Goal: Transaction & Acquisition: Purchase product/service

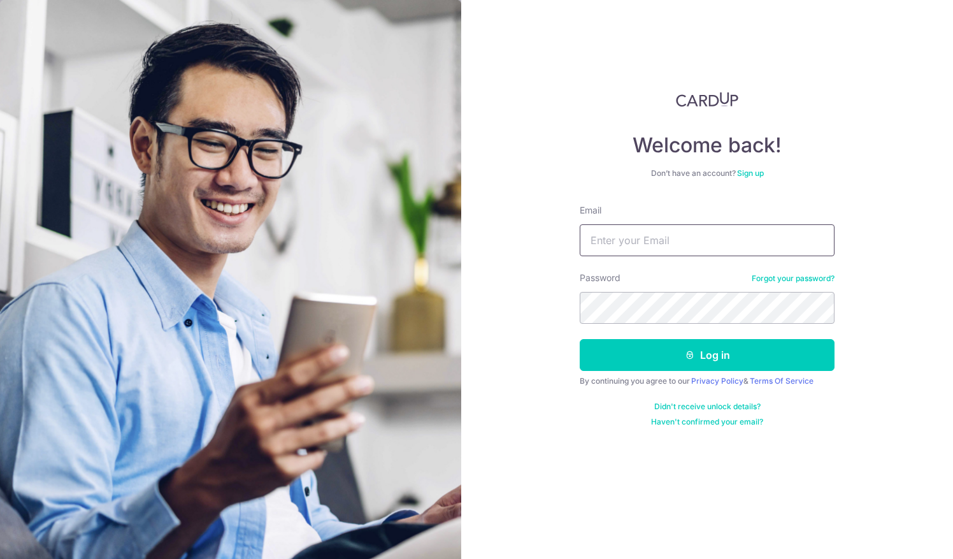
click at [610, 236] on input "Email" at bounding box center [707, 240] width 255 height 32
type input "e"
type input "account@eha.com.sg"
click at [580, 339] on button "Log in" at bounding box center [707, 355] width 255 height 32
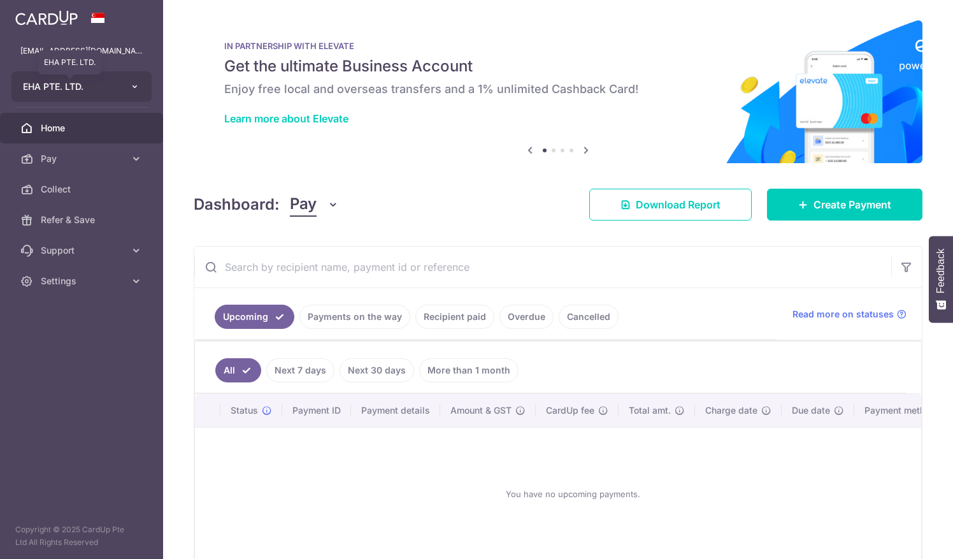
click at [57, 92] on span "EHA PTE. LTD." at bounding box center [70, 86] width 94 height 13
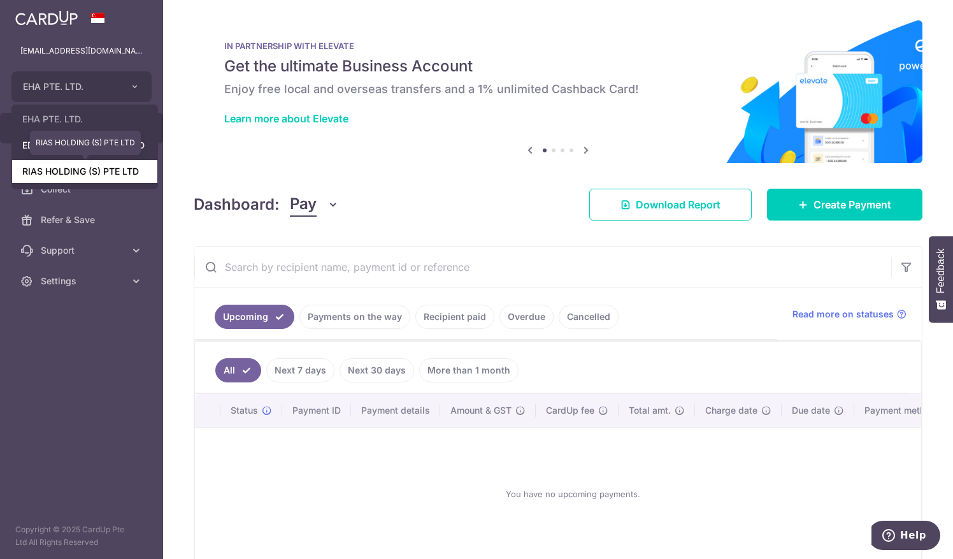
click at [46, 168] on link "RIAS HOLDING (S) PTE LTD" at bounding box center [84, 171] width 145 height 23
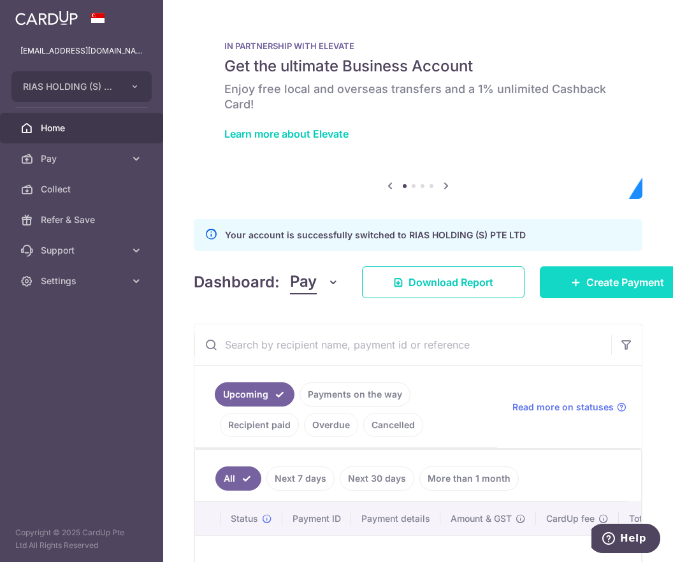
click at [587, 290] on link "Create Payment" at bounding box center [617, 282] width 155 height 32
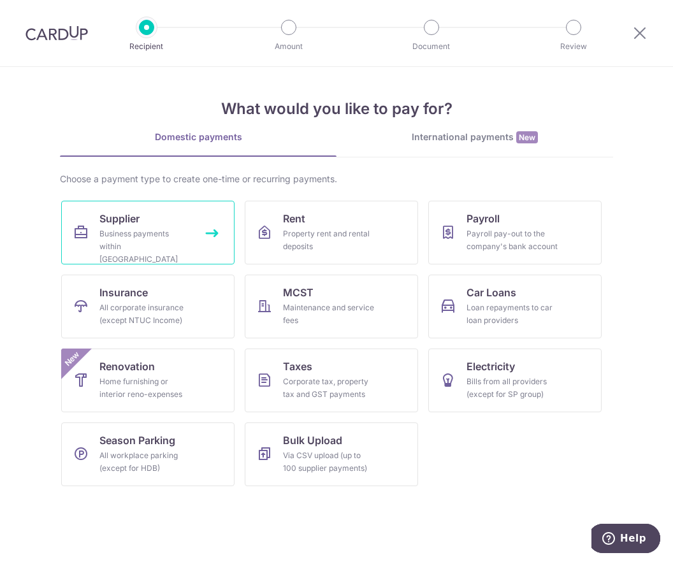
click at [152, 231] on div "Business payments within Singapore" at bounding box center [145, 246] width 92 height 38
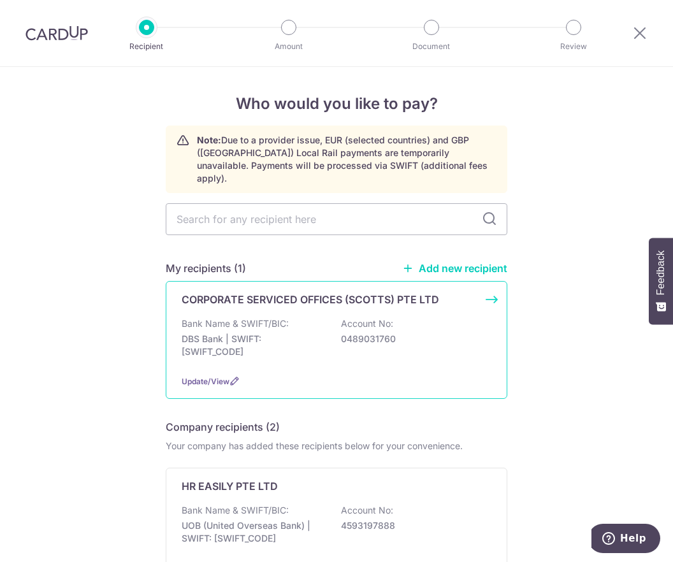
click at [236, 317] on p "Bank Name & SWIFT/BIC:" at bounding box center [235, 323] width 107 height 13
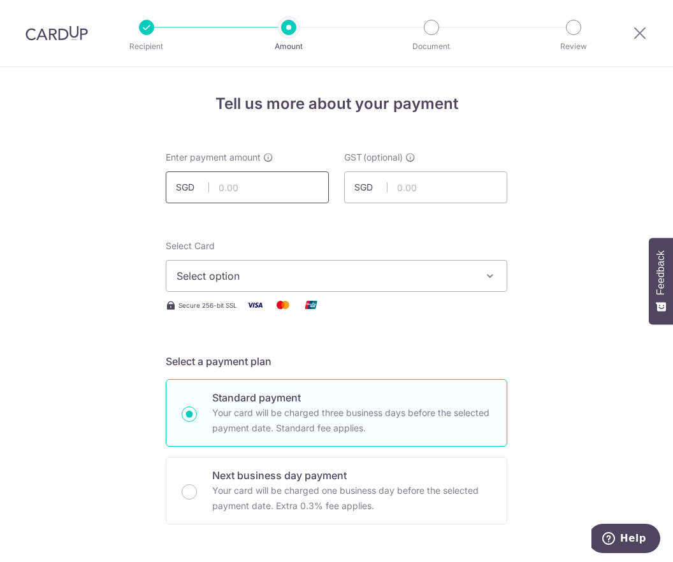
click at [264, 182] on input "text" at bounding box center [247, 187] width 163 height 32
type input "1,088.91"
click at [254, 278] on span "Select option" at bounding box center [324, 275] width 297 height 15
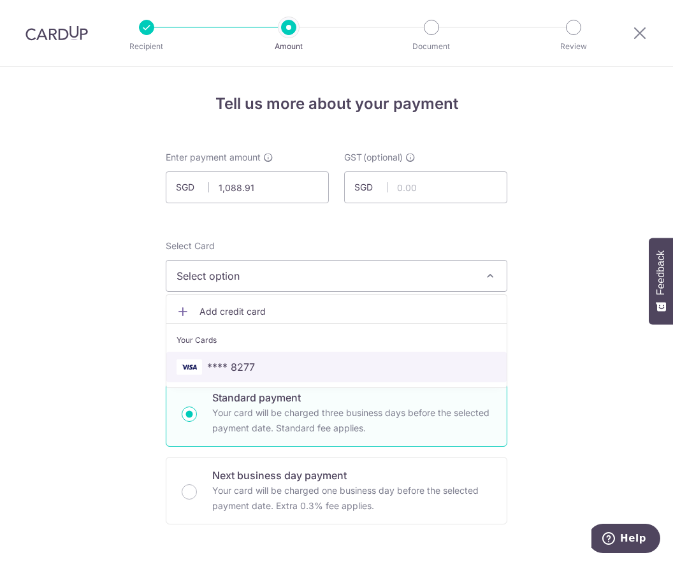
click at [241, 368] on span "**** 8277" at bounding box center [231, 366] width 48 height 15
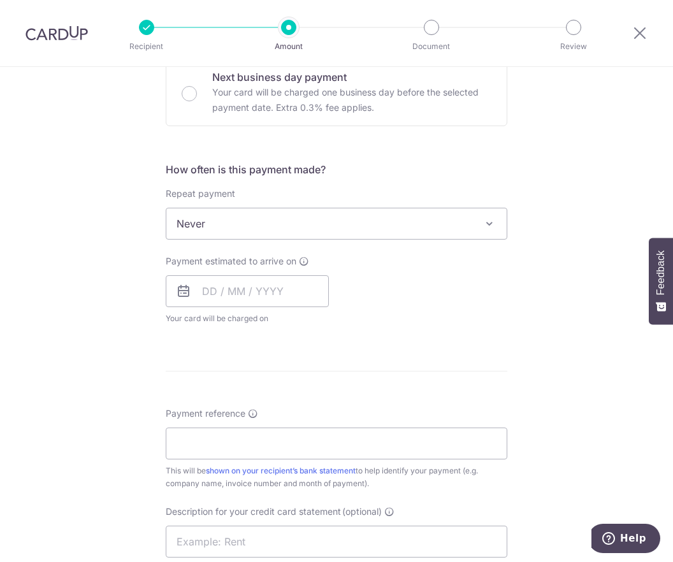
scroll to position [452, 0]
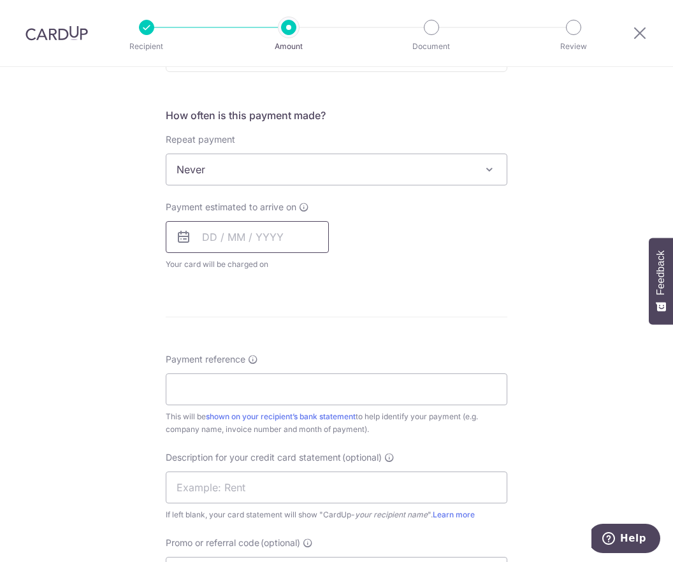
click at [252, 239] on input "text" at bounding box center [247, 237] width 163 height 32
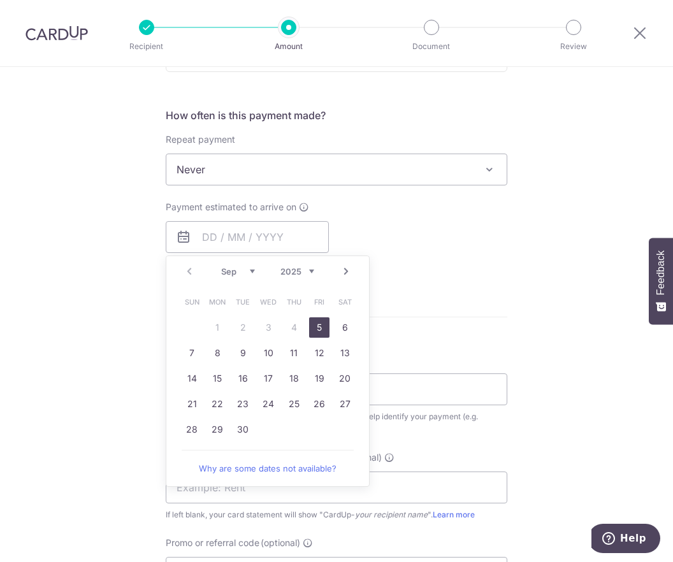
click at [316, 320] on link "5" at bounding box center [319, 327] width 20 height 20
type input "[DATE]"
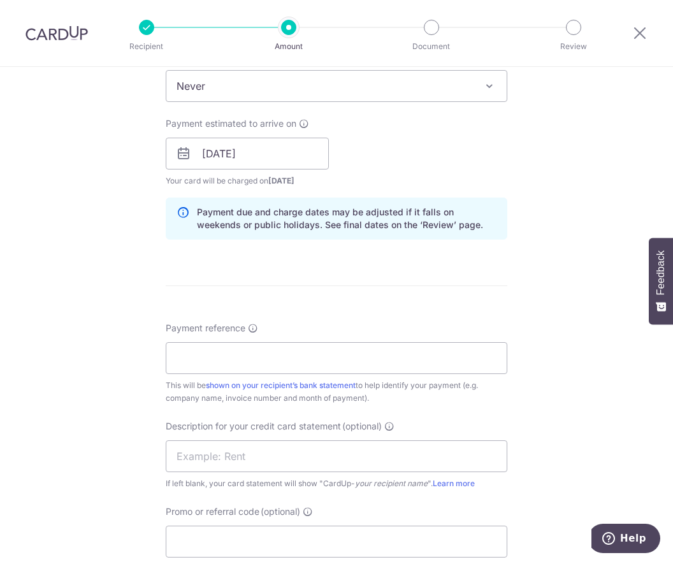
scroll to position [583, 0]
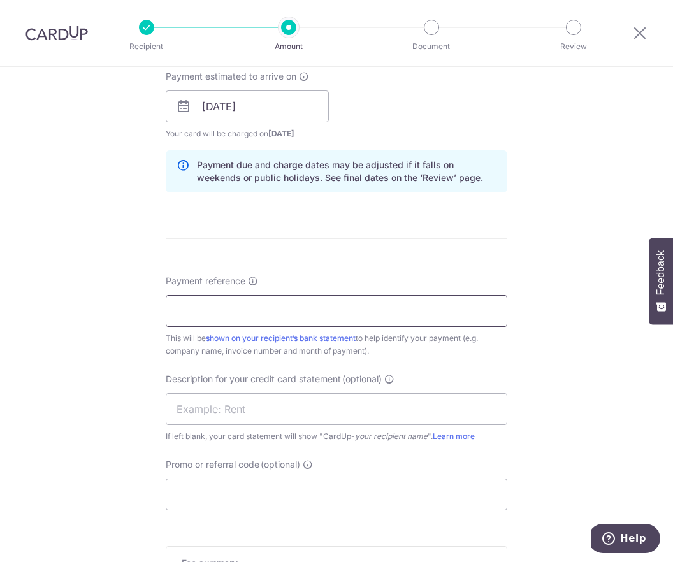
click at [274, 319] on input "Payment reference" at bounding box center [336, 311] width 341 height 32
paste input "GSHA-8042"
type input "GSHA-8042"
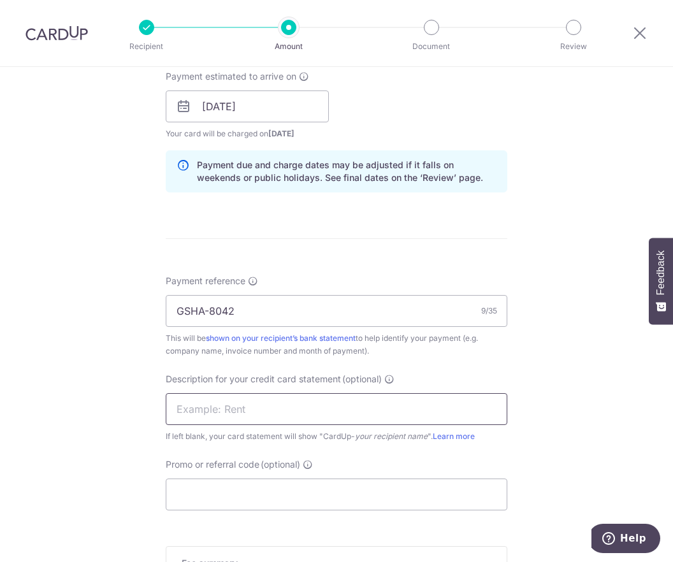
click at [254, 400] on input "text" at bounding box center [336, 409] width 341 height 32
paste input "GSHA-8042"
type input "GSHA-8042"
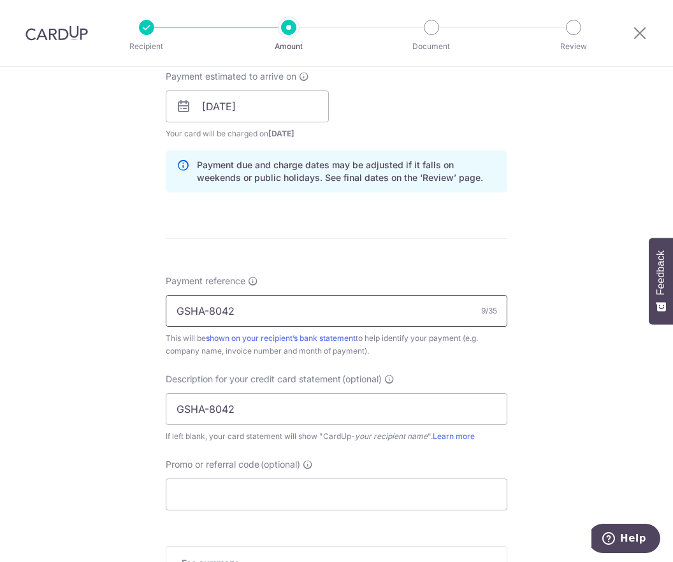
click at [205, 309] on input "GSHA-8042" at bounding box center [336, 311] width 341 height 32
type input "GSHA8042"
click at [204, 405] on input "GSHA-8042" at bounding box center [336, 409] width 341 height 32
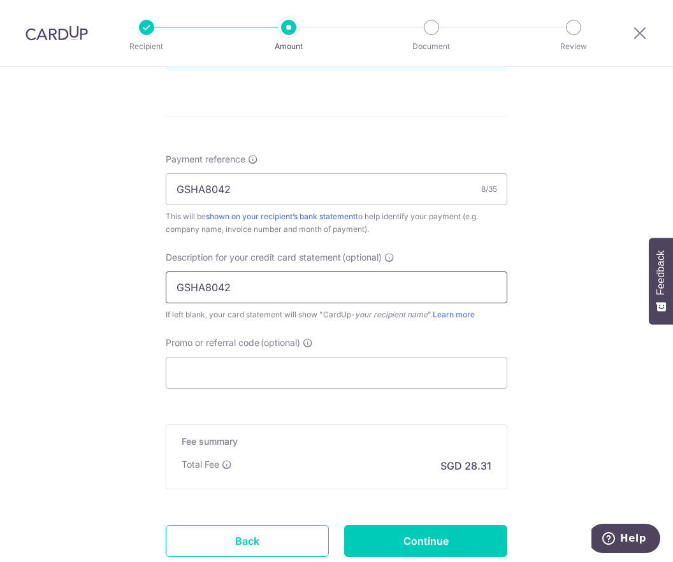
scroll to position [792, 0]
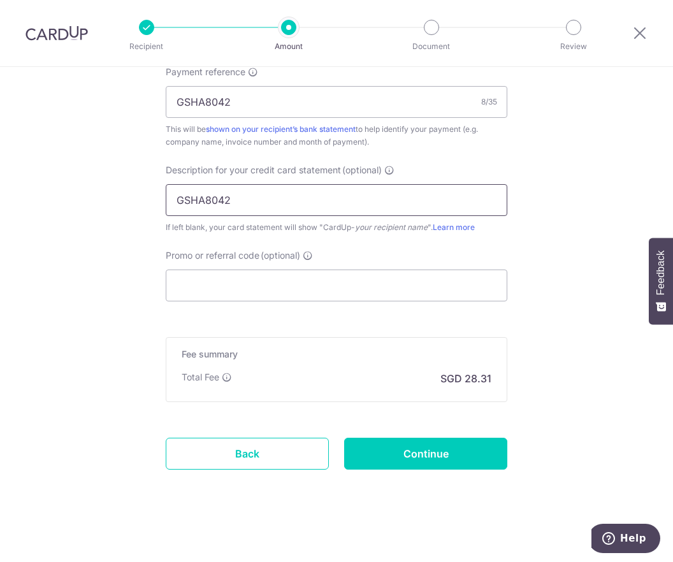
type input "GSHA8042"
click at [255, 285] on input "Promo or referral code (optional)" at bounding box center [336, 285] width 341 height 32
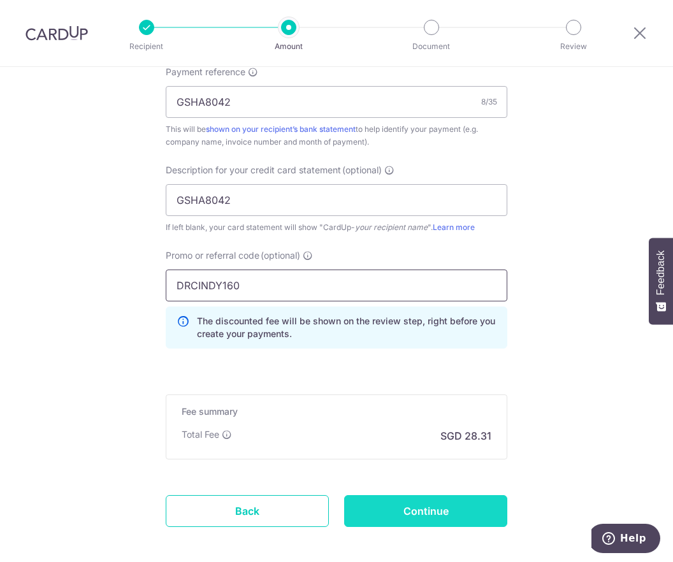
type input "DRCINDY160"
click at [393, 510] on input "Continue" at bounding box center [425, 511] width 163 height 32
type input "Create Schedule"
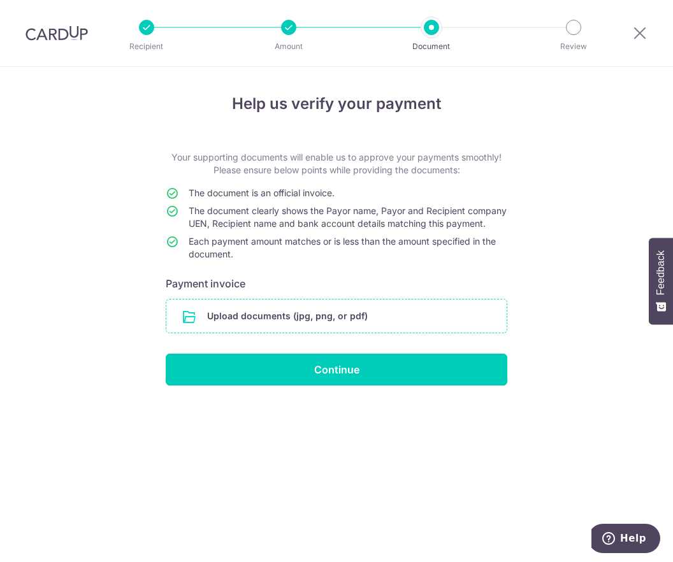
click at [287, 326] on input "file" at bounding box center [336, 315] width 340 height 33
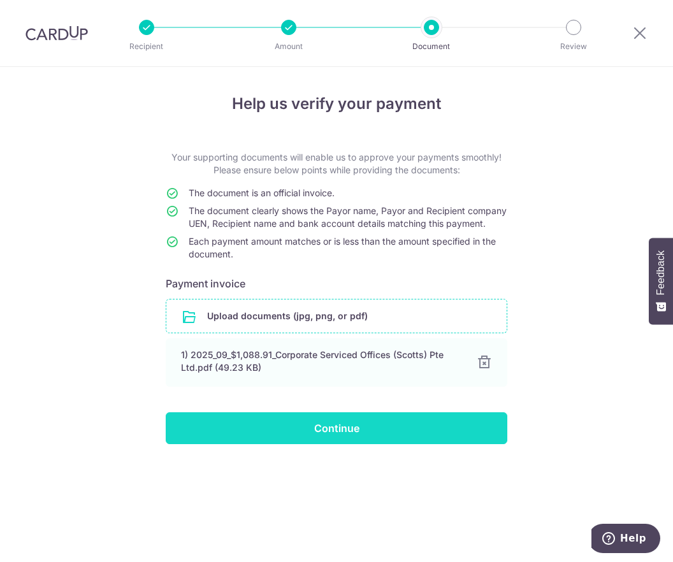
click at [312, 440] on input "Continue" at bounding box center [336, 428] width 341 height 32
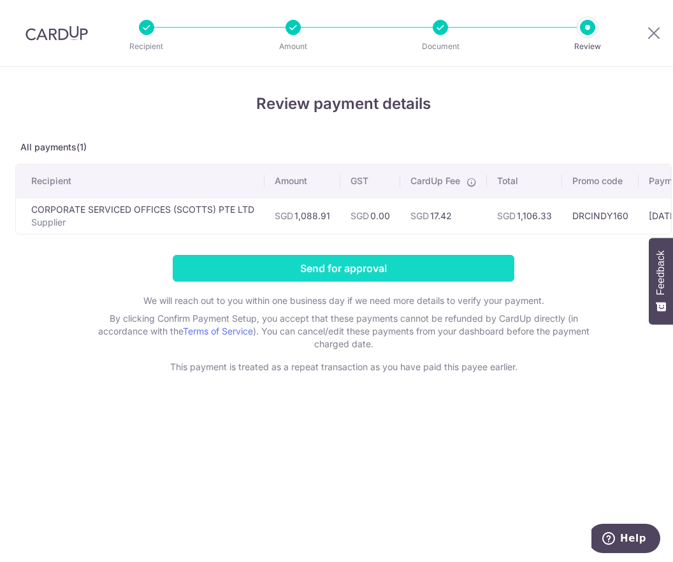
click at [271, 276] on input "Send for approval" at bounding box center [343, 268] width 341 height 27
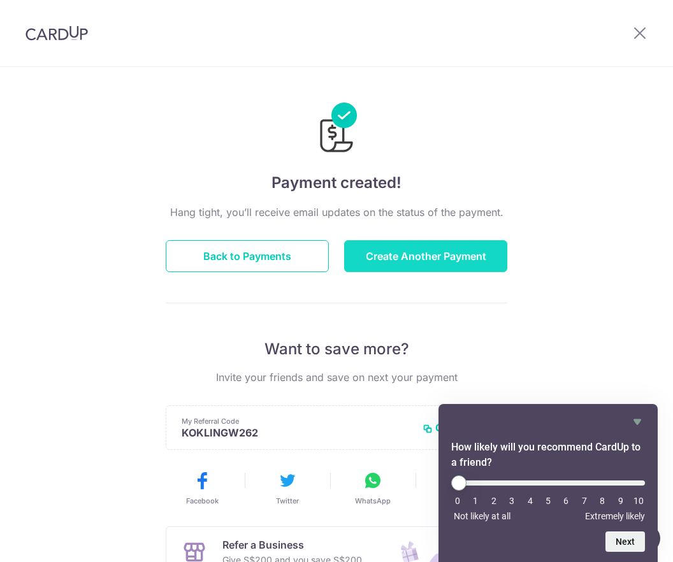
click at [366, 259] on button "Create Another Payment" at bounding box center [425, 256] width 163 height 32
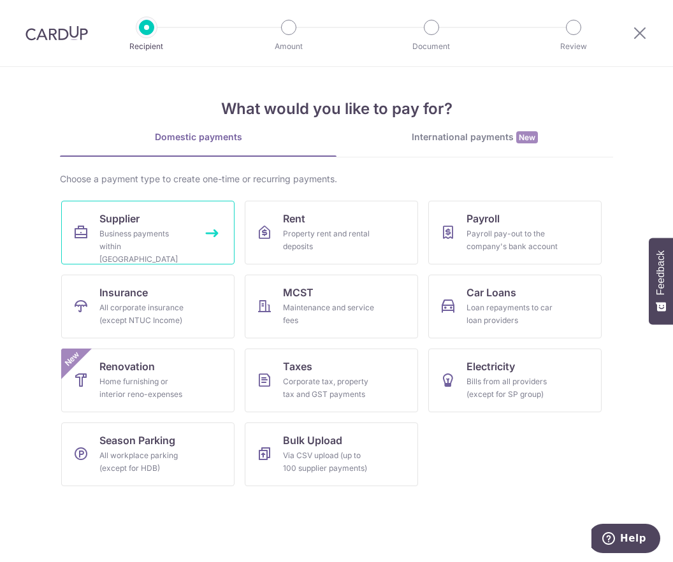
click at [126, 245] on div "Business payments within Singapore" at bounding box center [145, 246] width 92 height 38
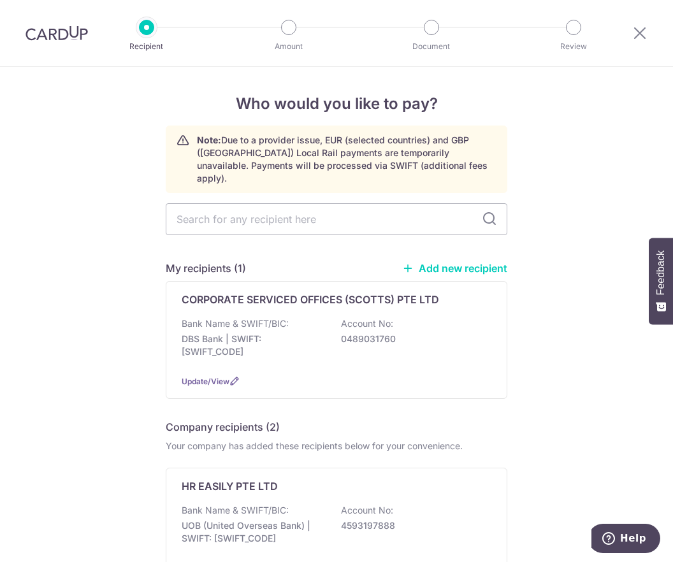
click at [441, 262] on link "Add new recipient" at bounding box center [454, 268] width 105 height 13
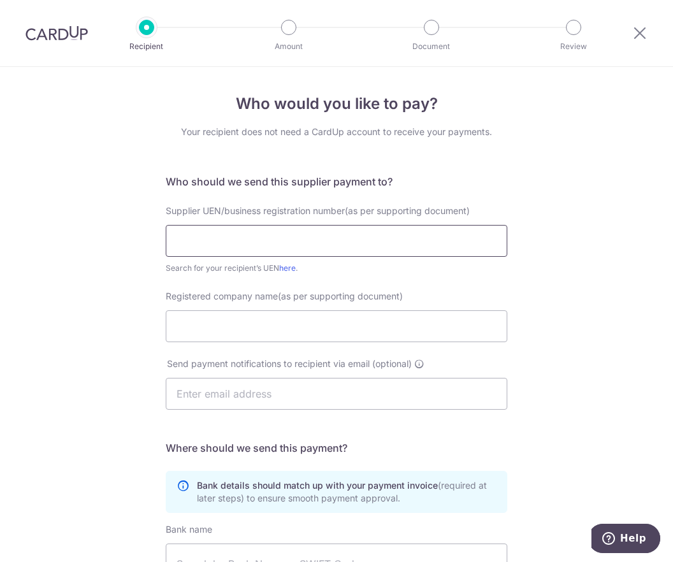
click at [243, 238] on input "text" at bounding box center [336, 241] width 341 height 32
click at [220, 240] on input "20232761G" at bounding box center [336, 241] width 341 height 32
type input "202327617G"
click at [198, 327] on input "Registered company name(as per supporting document)" at bounding box center [336, 326] width 341 height 32
click at [394, 333] on input "Registered company name(as per supporting document)" at bounding box center [336, 326] width 341 height 32
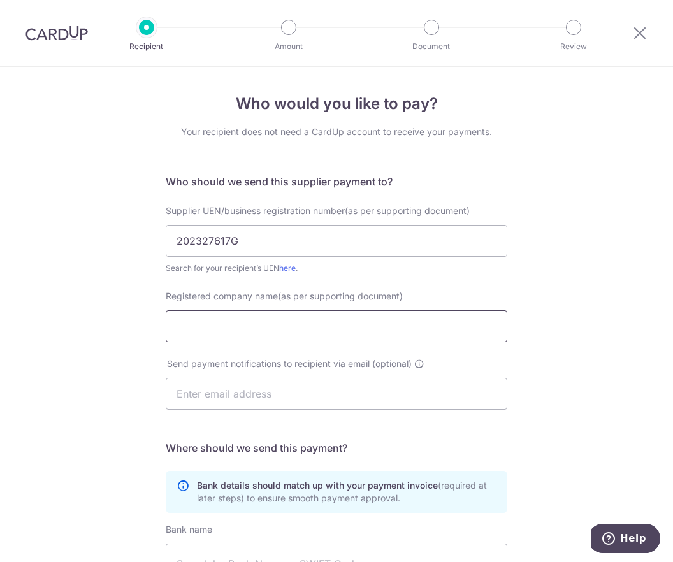
paste input "BEAUTY DIARY CONSULTING PTE. LTD."
click at [343, 330] on input "BEAUTY DIARY CONSULTING PTE. LTD" at bounding box center [336, 326] width 341 height 32
type input "BEAUTY DIARY CONSULTING PTE LTD"
click at [303, 397] on input "text" at bounding box center [336, 394] width 341 height 32
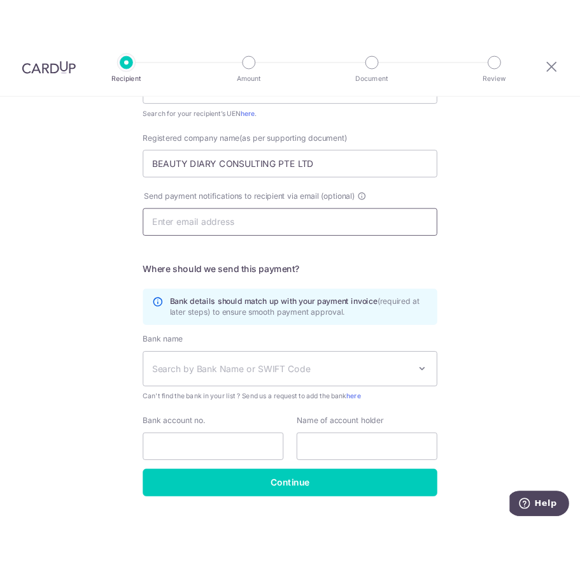
scroll to position [208, 0]
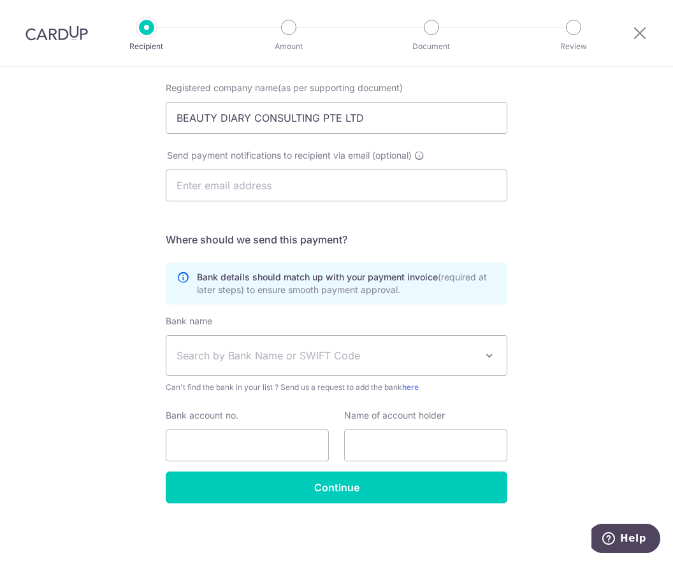
click at [192, 351] on span "Search by Bank Name or SWIFT Code" at bounding box center [325, 355] width 299 height 15
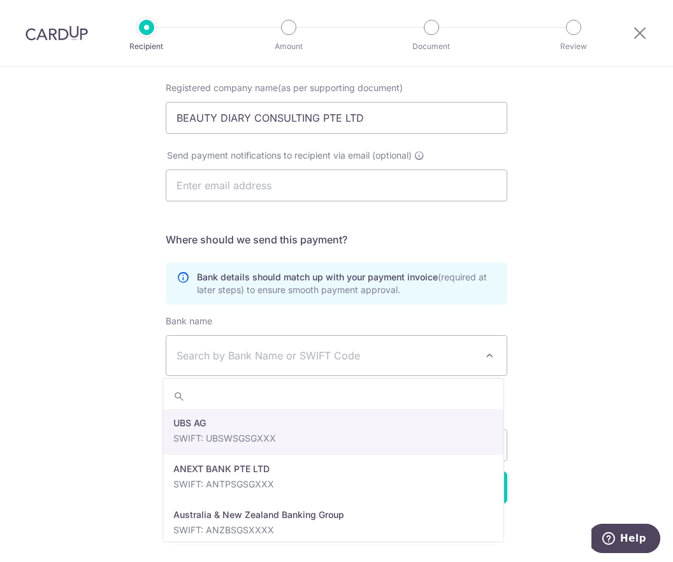
click at [185, 345] on span "Search by Bank Name or SWIFT Code" at bounding box center [336, 355] width 340 height 39
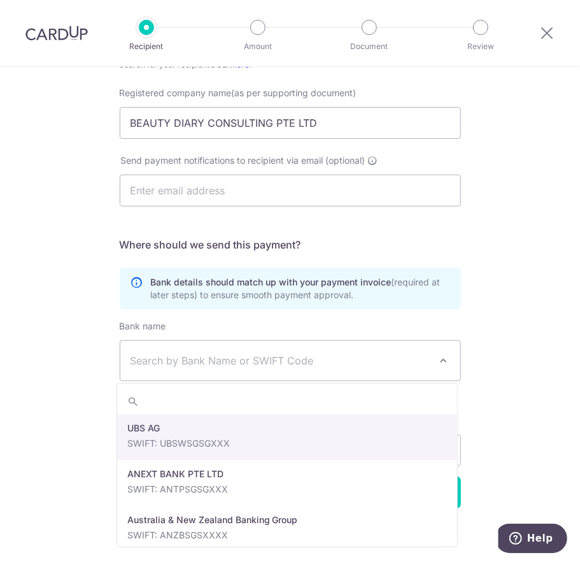
click at [192, 373] on span "Search by Bank Name or SWIFT Code" at bounding box center [290, 360] width 340 height 39
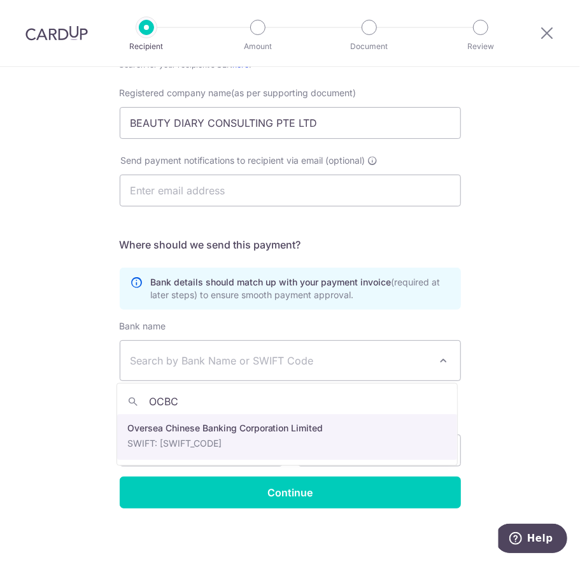
type input "OCBC"
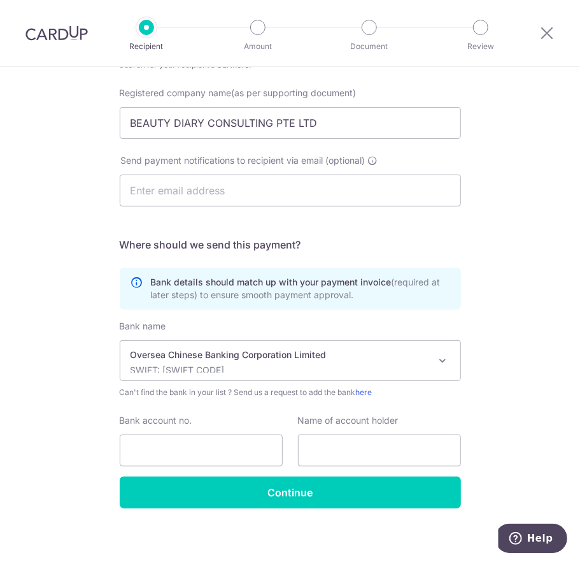
select select "12"
click at [160, 450] on input "Bank account no." at bounding box center [201, 450] width 163 height 32
click at [255, 447] on input "Bank account no." at bounding box center [201, 450] width 163 height 32
paste input "595705047001"
type input "595705047001"
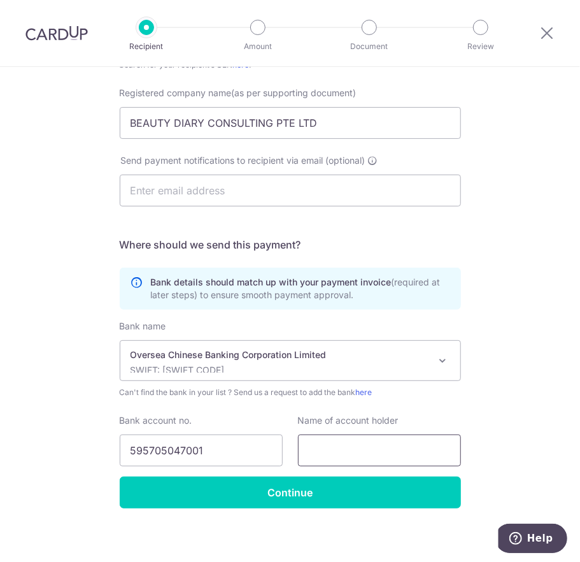
click at [330, 444] on input "text" at bounding box center [379, 450] width 163 height 32
drag, startPoint x: 336, startPoint y: 130, endPoint x: 17, endPoint y: 134, distance: 319.8
click at [17, 134] on div "Who would you like to pay? Your recipient does not need a CardUp account to rec…" at bounding box center [290, 214] width 580 height 710
click at [308, 455] on input "text" at bounding box center [379, 450] width 163 height 32
paste input "BEAUTY DIARY CONSULTING PTE LTD"
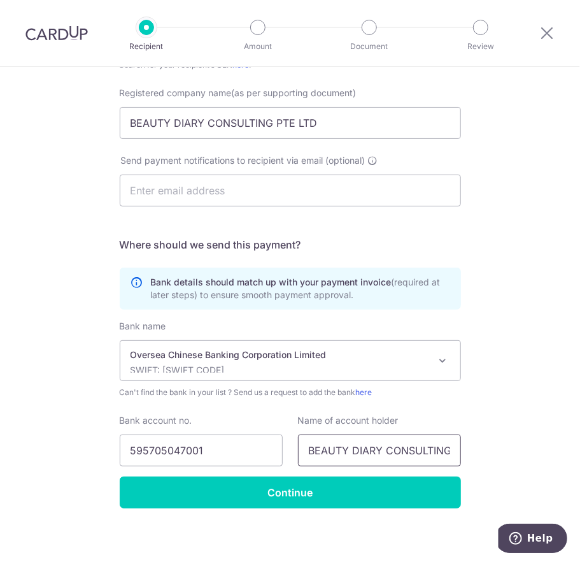
scroll to position [0, 45]
type input "BEAUTY DIARY CONSULTING PTE LTD"
click at [432, 240] on h5 "Where should we send this payment?" at bounding box center [290, 244] width 341 height 15
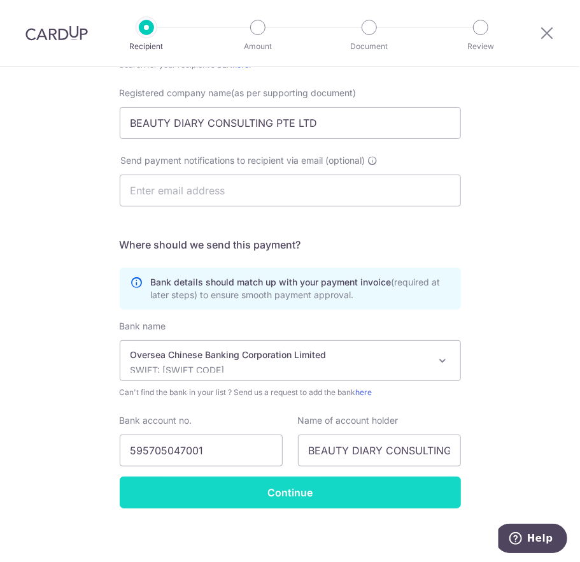
click at [360, 487] on input "Continue" at bounding box center [290, 493] width 341 height 32
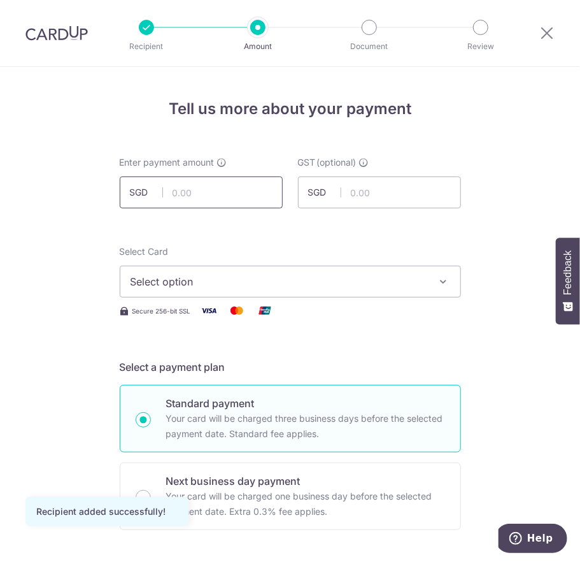
click at [226, 194] on input "text" at bounding box center [201, 192] width 163 height 32
type input "1,500.00"
click at [147, 281] on span "Select option" at bounding box center [279, 281] width 297 height 15
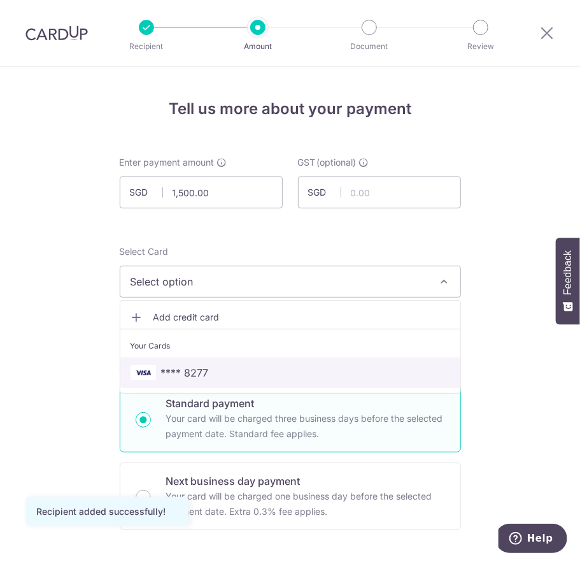
click at [161, 378] on span "**** 8277" at bounding box center [185, 372] width 48 height 15
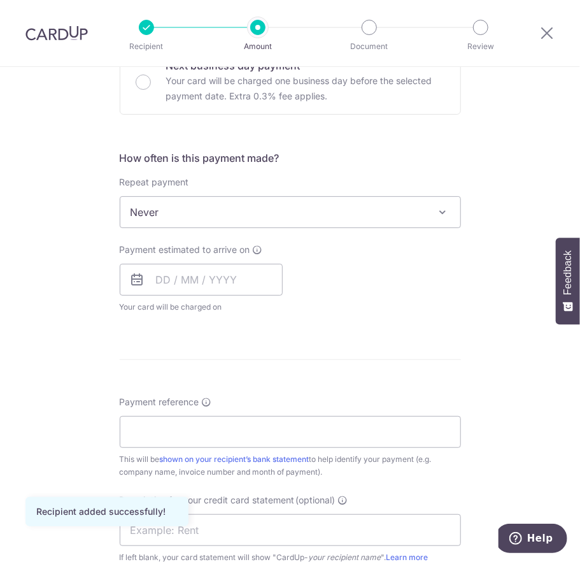
scroll to position [485, 0]
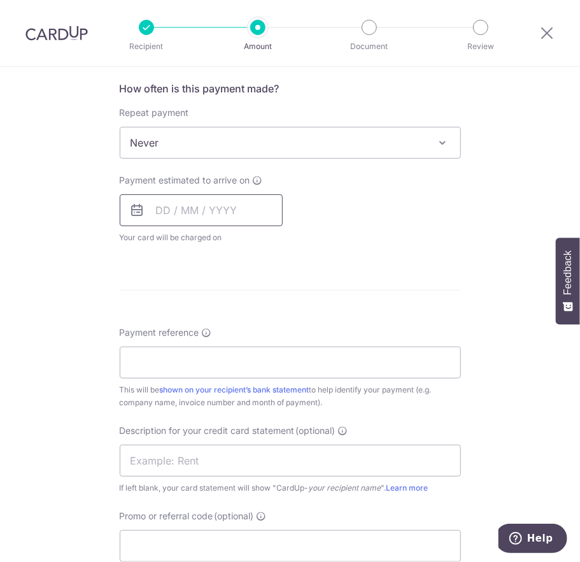
click at [227, 218] on input "text" at bounding box center [201, 210] width 163 height 32
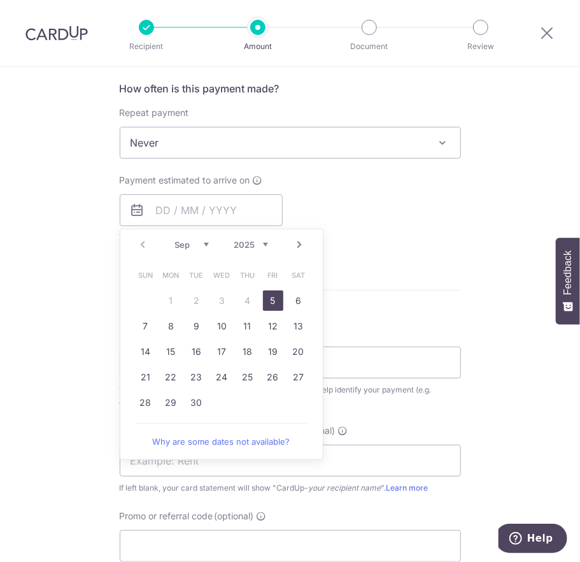
click at [271, 301] on link "5" at bounding box center [273, 301] width 20 height 20
type input "[DATE]"
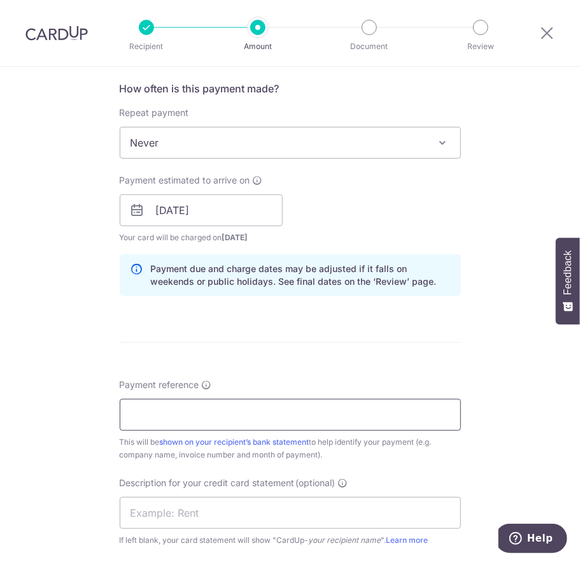
click at [235, 419] on input "Payment reference" at bounding box center [290, 415] width 341 height 32
click at [239, 415] on input "Payment reference" at bounding box center [290, 415] width 341 height 32
paste input "20251012"
type input "20251012"
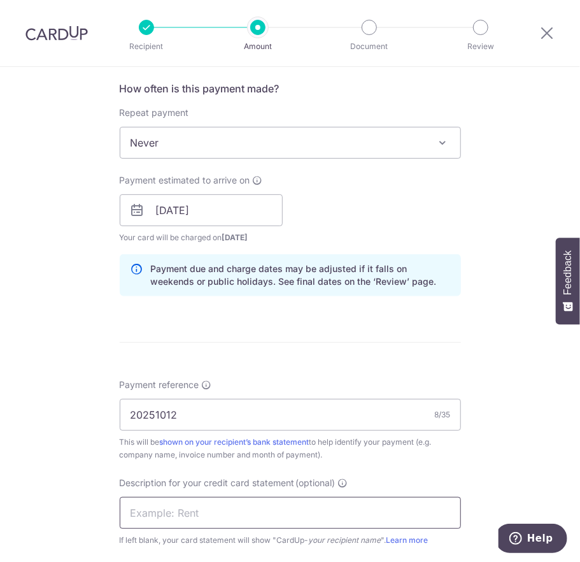
click at [217, 517] on input "text" at bounding box center [290, 513] width 341 height 32
paste input "20251012"
type input "20251012"
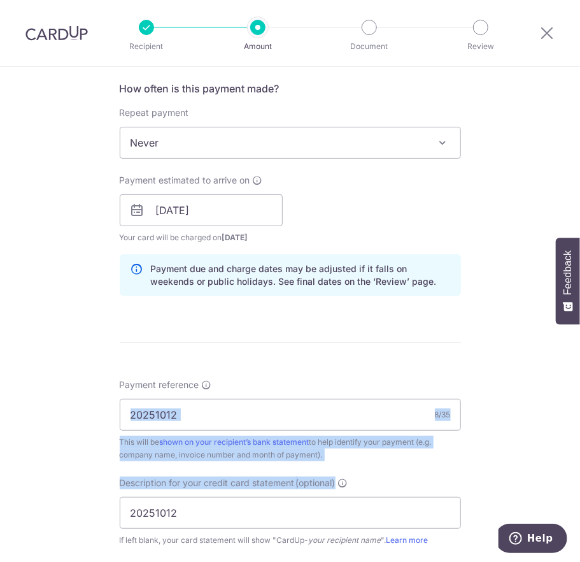
drag, startPoint x: 573, startPoint y: 377, endPoint x: 575, endPoint y: 470, distance: 93.0
click at [575, 470] on section "Tell us more about your payment Enter payment amount SGD 1,500.00 1500.00 GST (…" at bounding box center [290, 314] width 580 height 495
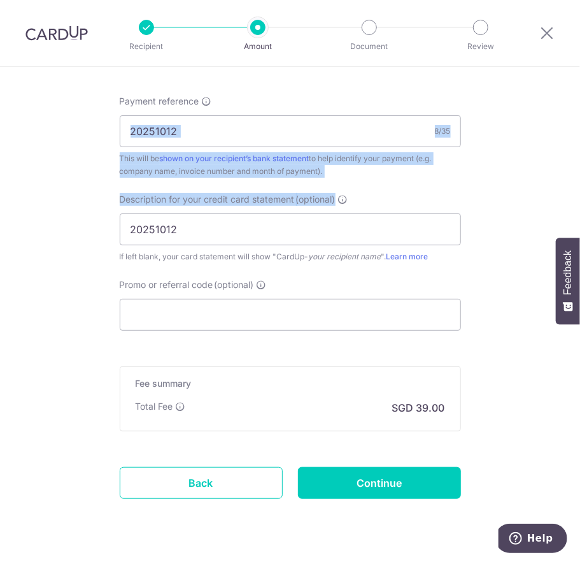
scroll to position [793, 0]
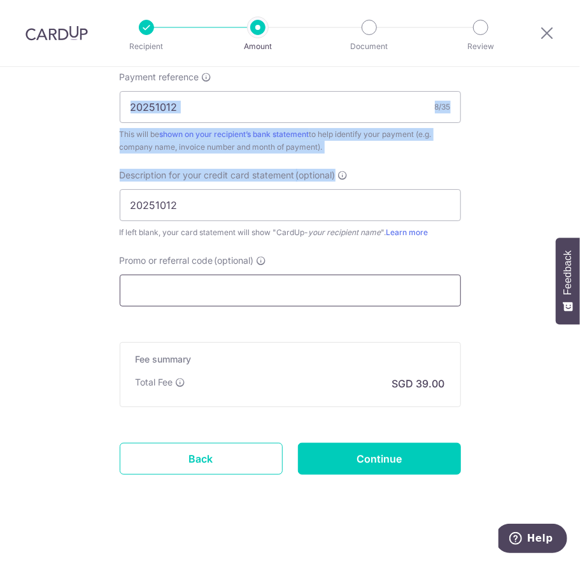
click at [159, 298] on input "Promo or referral code (optional)" at bounding box center [290, 291] width 341 height 32
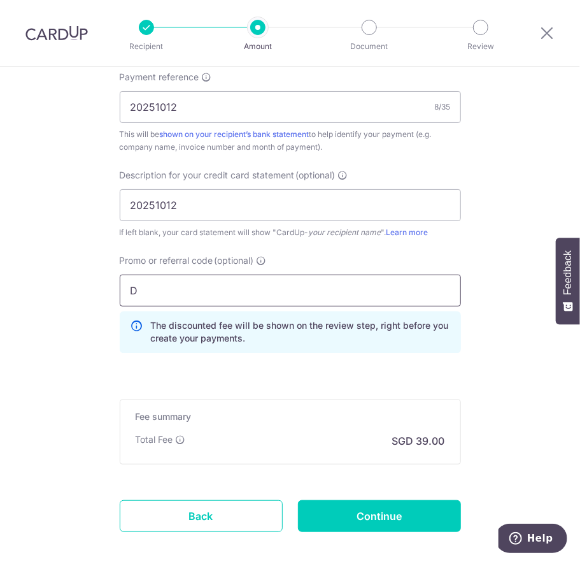
type input "DRCINDY160"
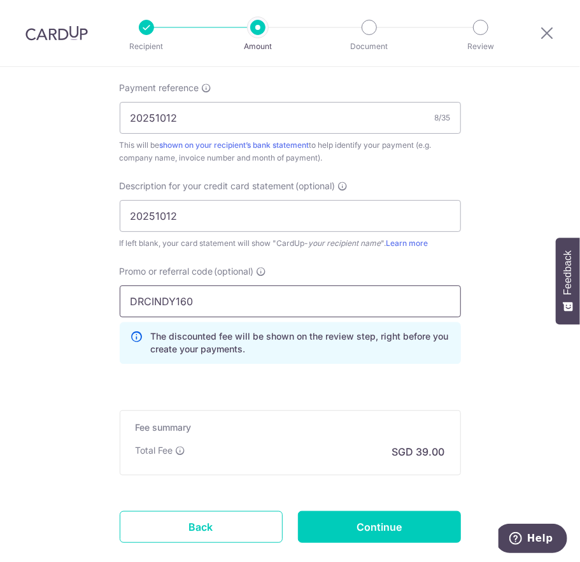
scroll to position [822, 0]
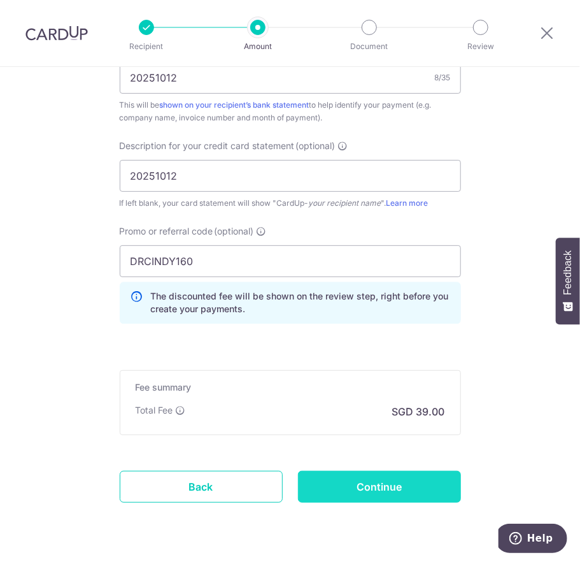
click at [400, 483] on input "Continue" at bounding box center [379, 487] width 163 height 32
type input "Create Schedule"
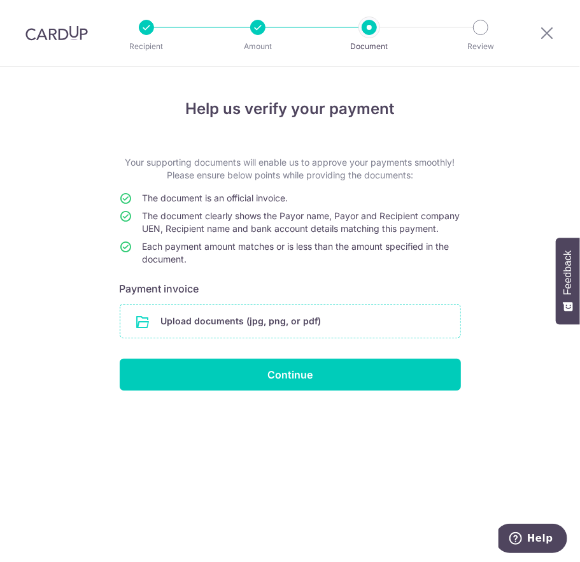
click at [245, 337] on input "file" at bounding box center [290, 321] width 340 height 33
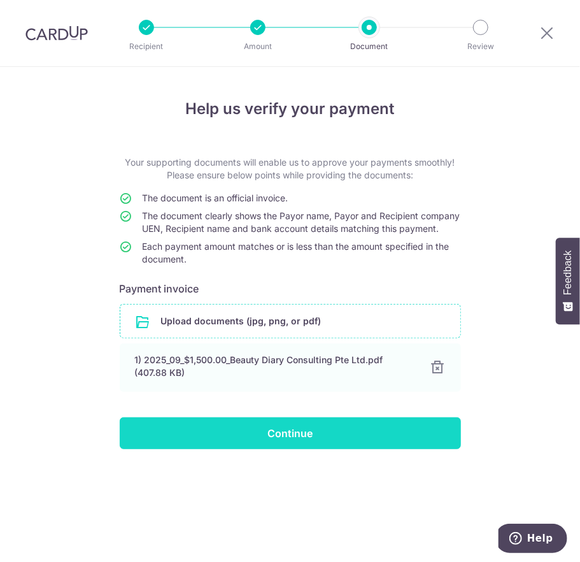
click at [293, 447] on input "Continue" at bounding box center [290, 433] width 341 height 32
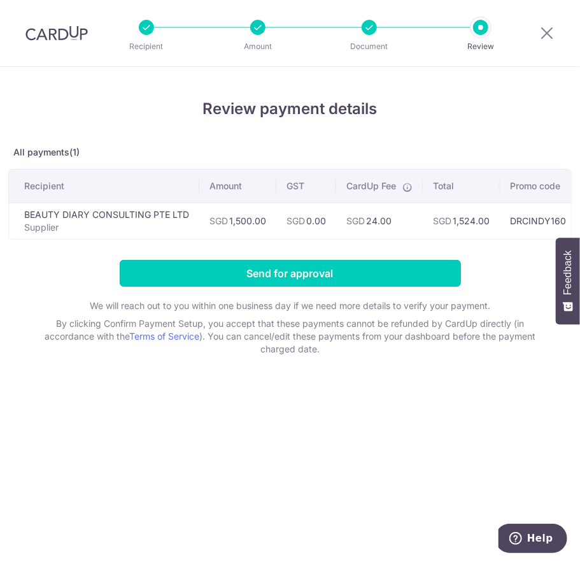
click at [280, 281] on input "Send for approval" at bounding box center [290, 273] width 341 height 27
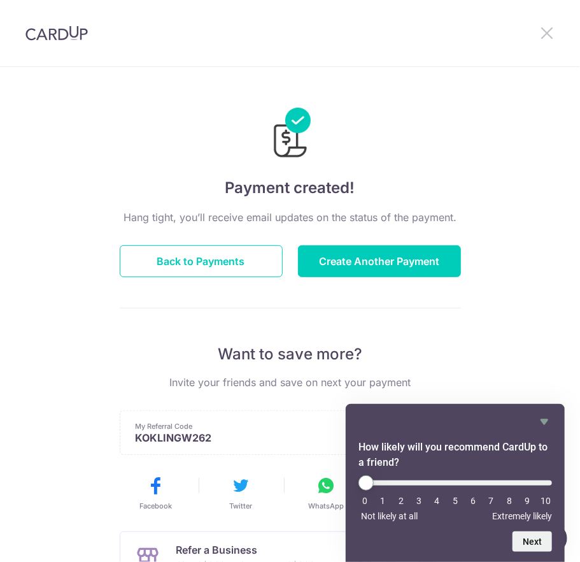
click at [546, 28] on icon at bounding box center [547, 33] width 15 height 16
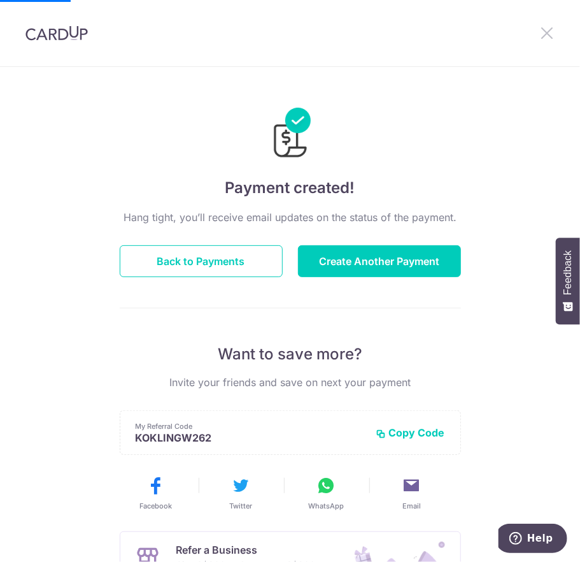
click at [543, 34] on icon at bounding box center [547, 33] width 15 height 16
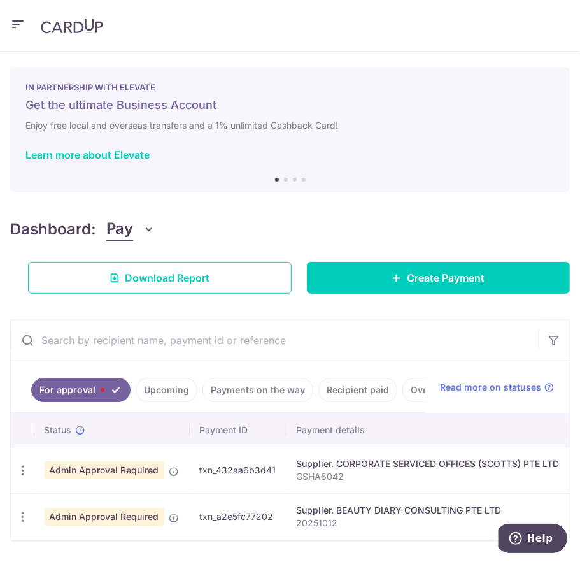
click at [320, 18] on header at bounding box center [290, 26] width 580 height 52
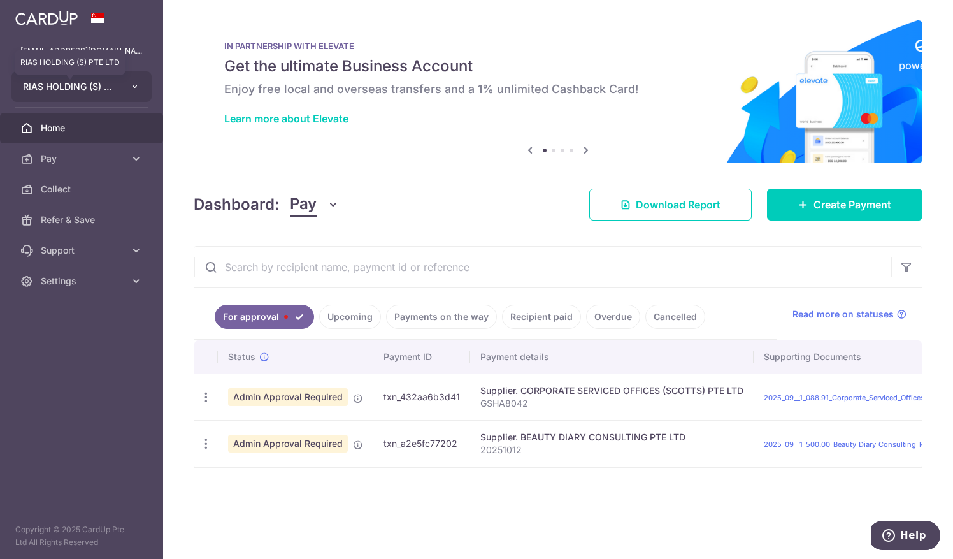
click at [66, 84] on span "RIAS HOLDING (S) PTE LTD" at bounding box center [70, 86] width 94 height 13
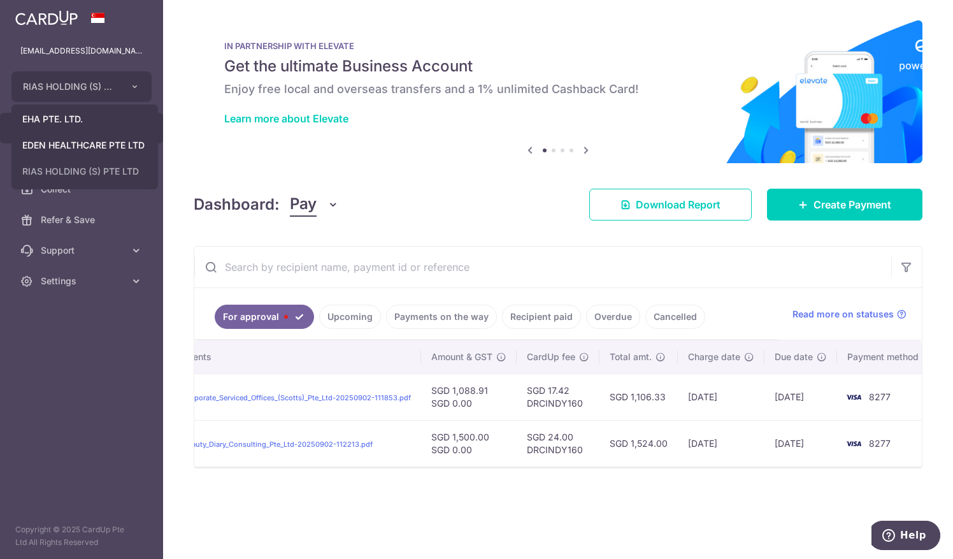
scroll to position [0, 651]
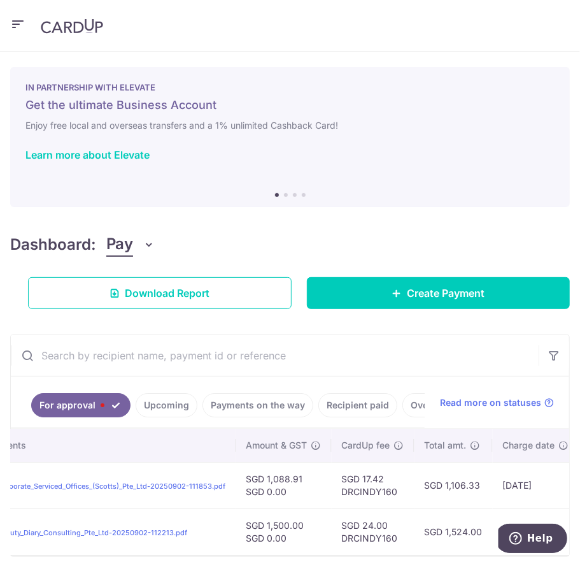
click at [325, 341] on input "text" at bounding box center [275, 355] width 528 height 41
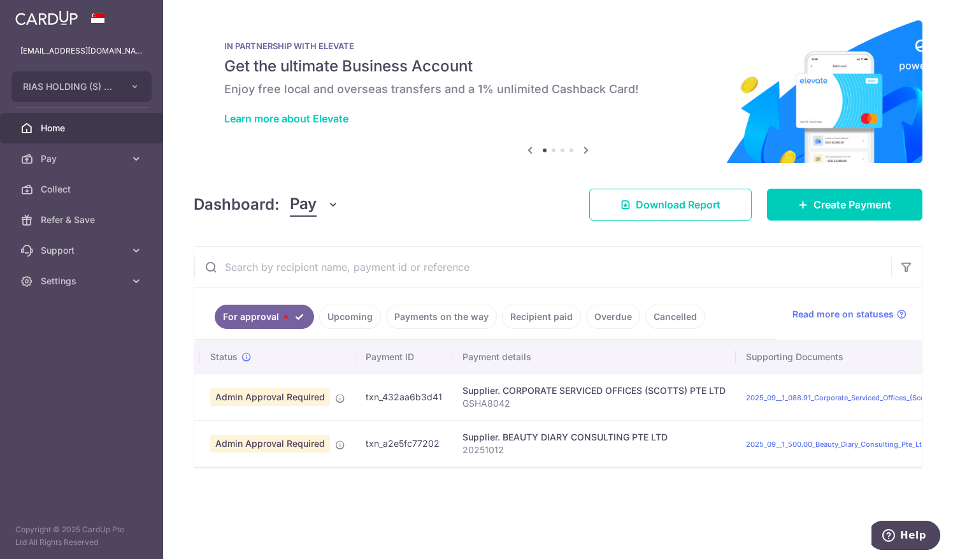
scroll to position [0, 0]
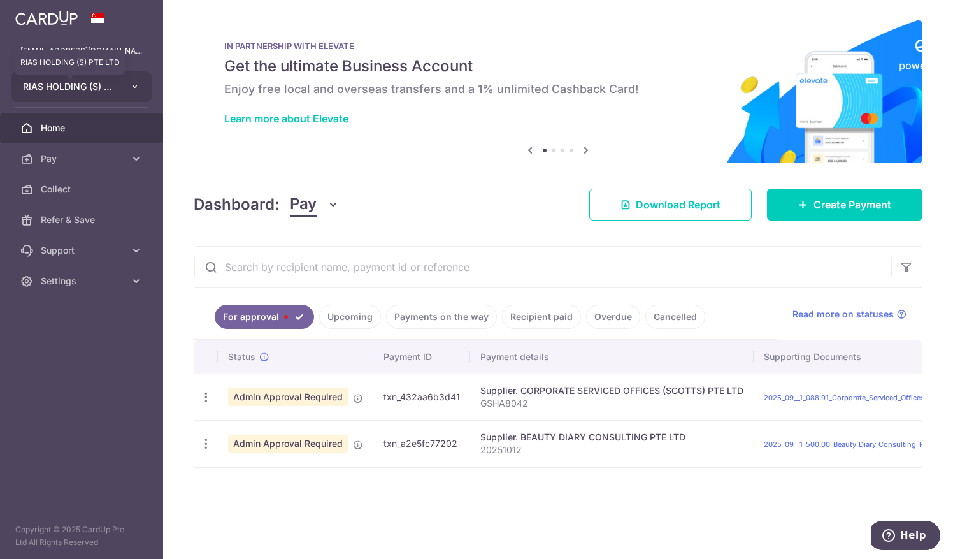
click at [73, 88] on span "RIAS HOLDING (S) PTE LTD" at bounding box center [70, 86] width 94 height 13
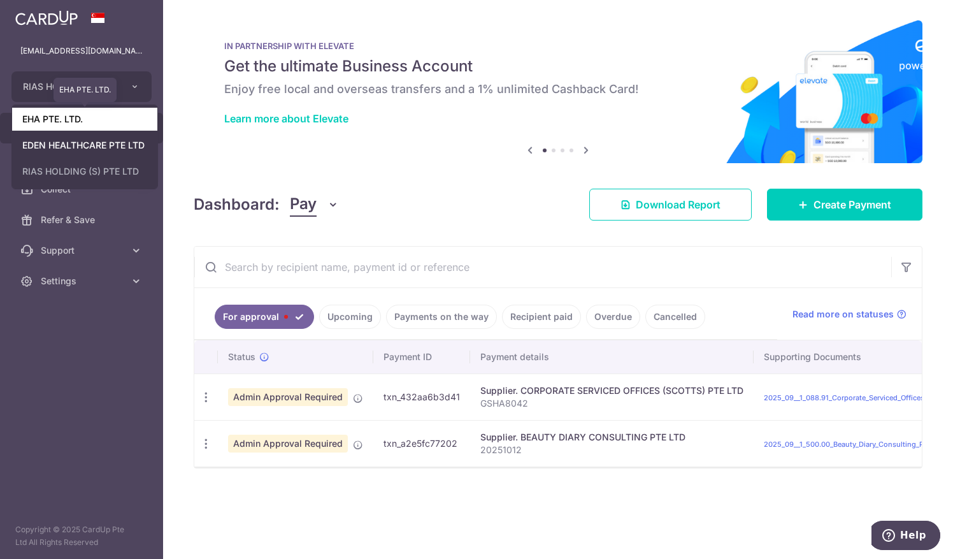
click at [68, 124] on link "EHA PTE. LTD." at bounding box center [84, 119] width 145 height 23
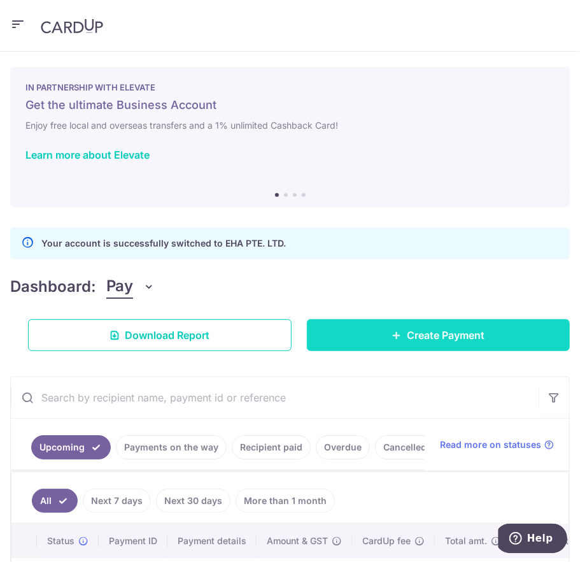
click at [357, 335] on link "Create Payment" at bounding box center [439, 335] width 264 height 32
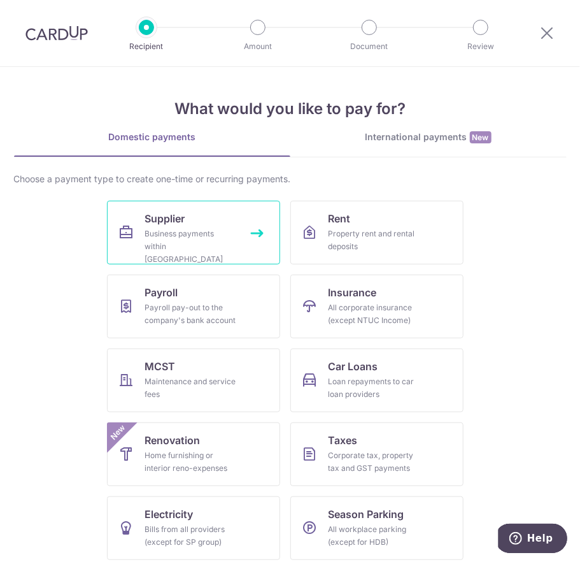
click at [158, 242] on div "Business payments within Singapore" at bounding box center [191, 246] width 92 height 38
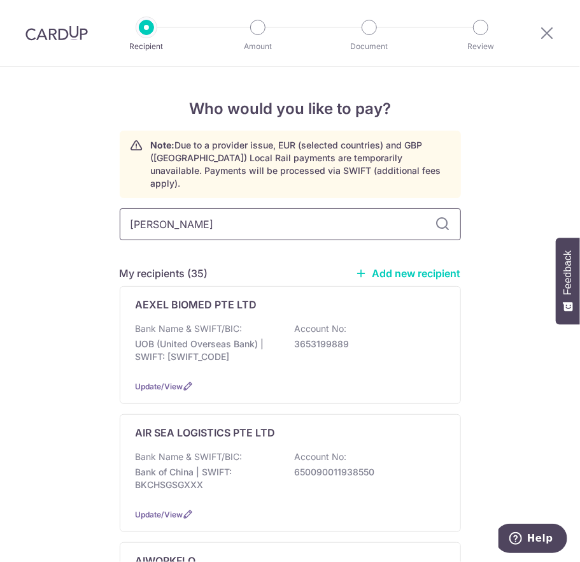
type input "[PERSON_NAME]"
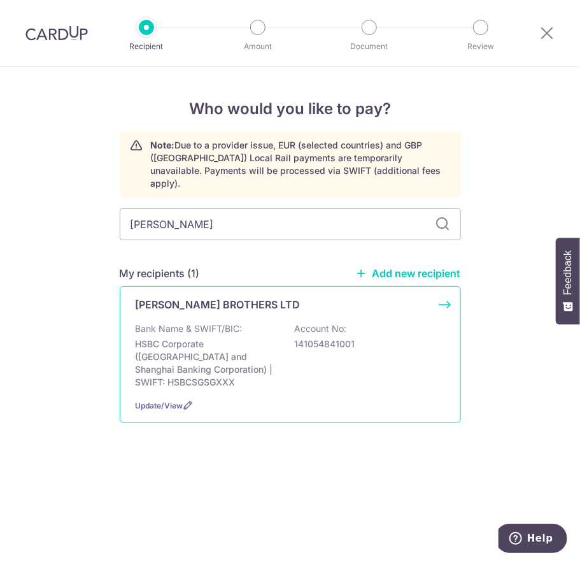
click at [236, 338] on p "HSBC Corporate ([GEOGRAPHIC_DATA] and Shanghai Banking Corporation) | SWIFT: HS…" at bounding box center [207, 363] width 143 height 51
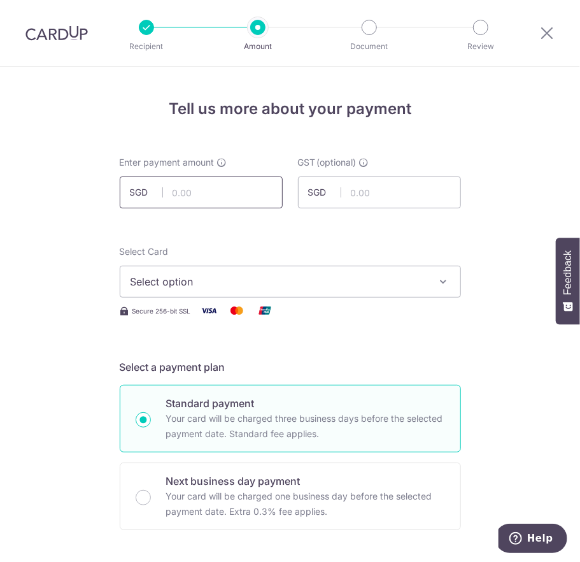
click at [194, 201] on input "text" at bounding box center [201, 192] width 163 height 32
type input "9,988.76"
click at [208, 279] on span "Select option" at bounding box center [279, 281] width 297 height 15
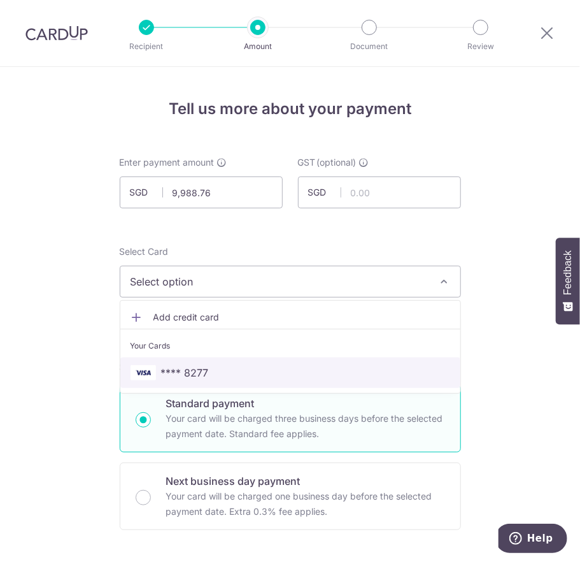
click at [213, 380] on link "**** 8277" at bounding box center [290, 372] width 340 height 31
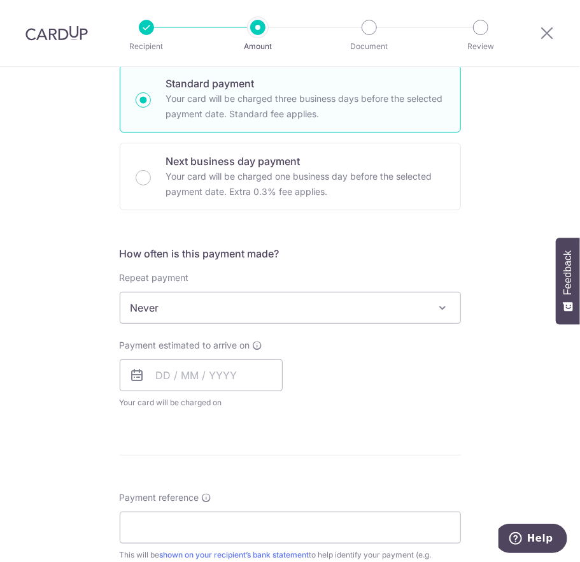
scroll to position [332, 0]
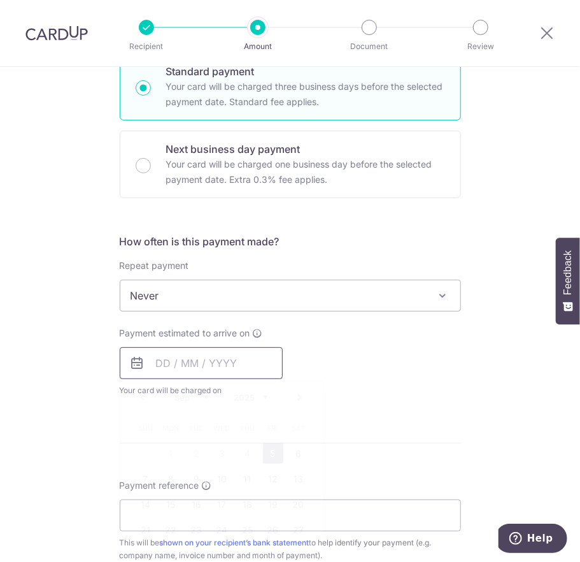
click at [153, 364] on input "text" at bounding box center [201, 363] width 163 height 32
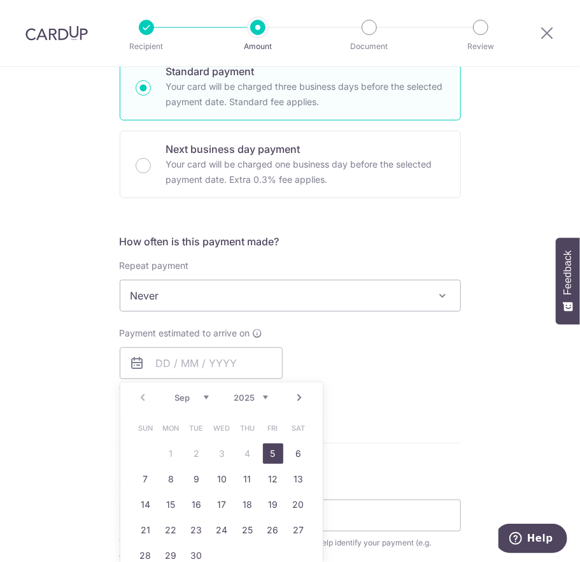
click at [263, 452] on link "5" at bounding box center [273, 453] width 20 height 20
type input "05/09/2025"
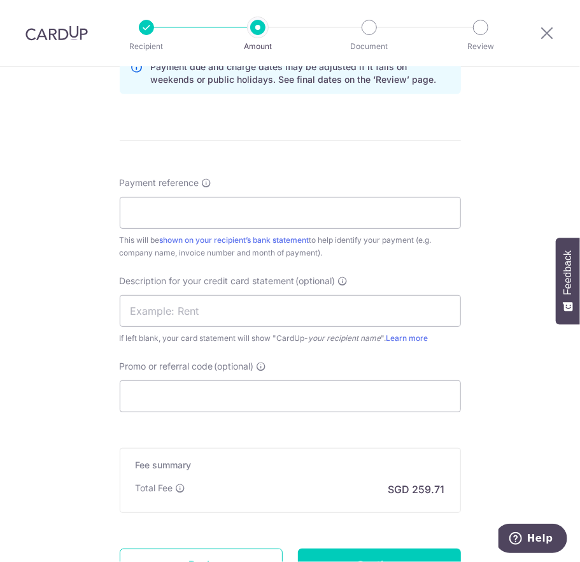
scroll to position [721, 0]
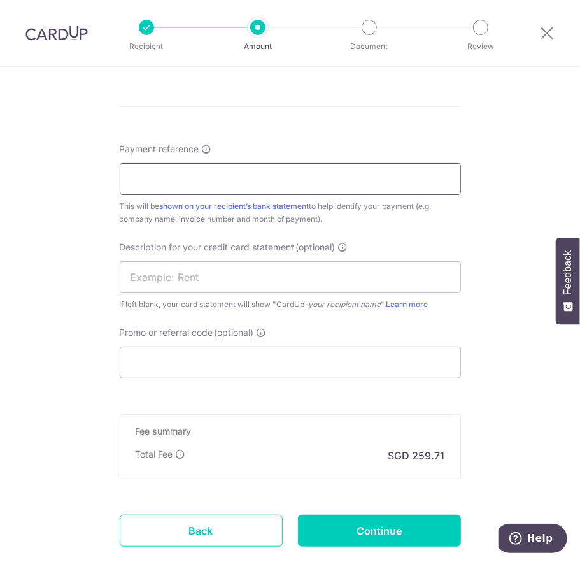
click at [191, 178] on input "Payment reference" at bounding box center [290, 179] width 341 height 32
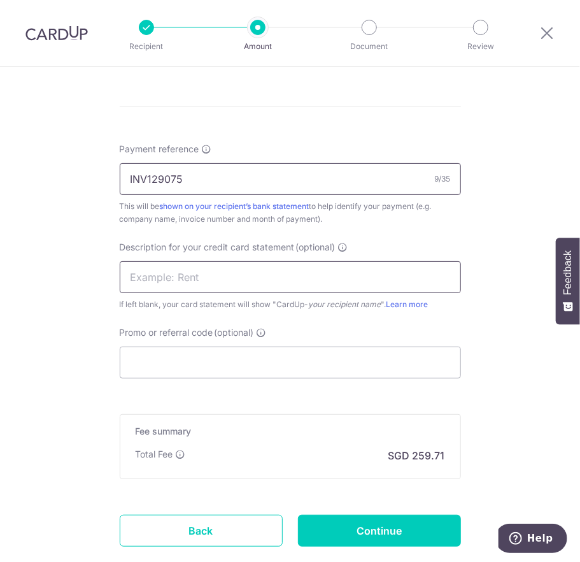
type input "INV129075"
click at [138, 278] on input "text" at bounding box center [290, 277] width 341 height 32
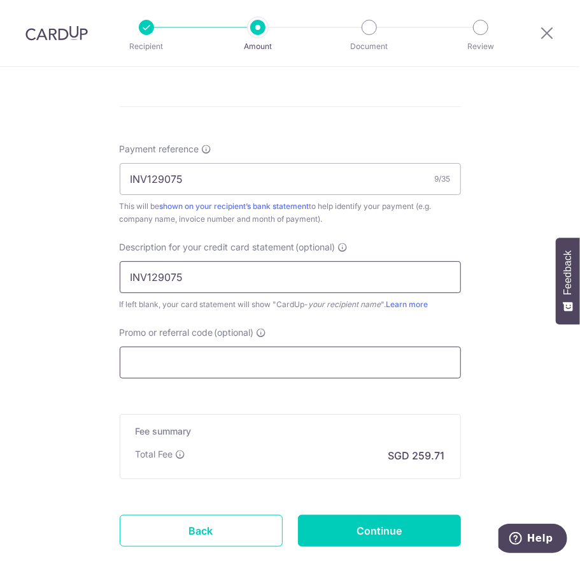
type input "INV129075"
click at [183, 365] on input "Promo or referral code (optional)" at bounding box center [290, 363] width 341 height 32
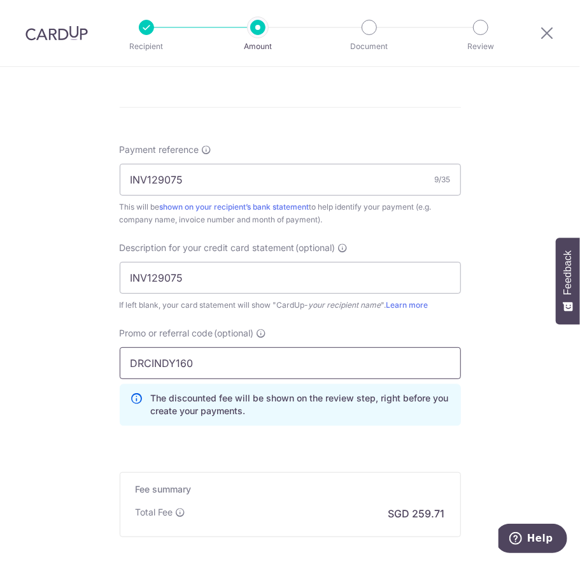
scroll to position [855, 0]
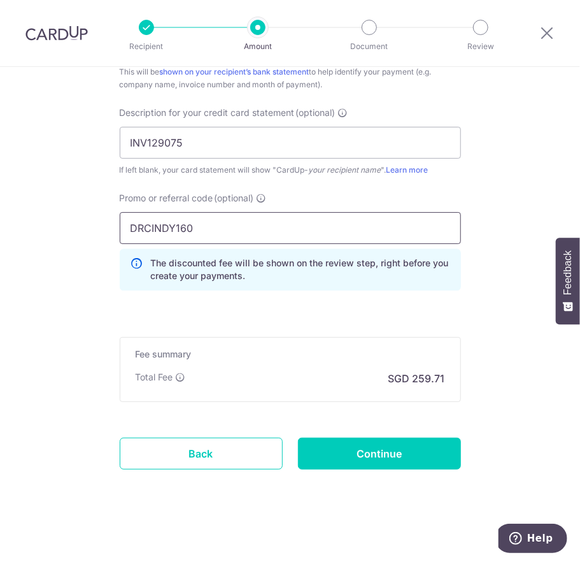
type input "DRCINDY160"
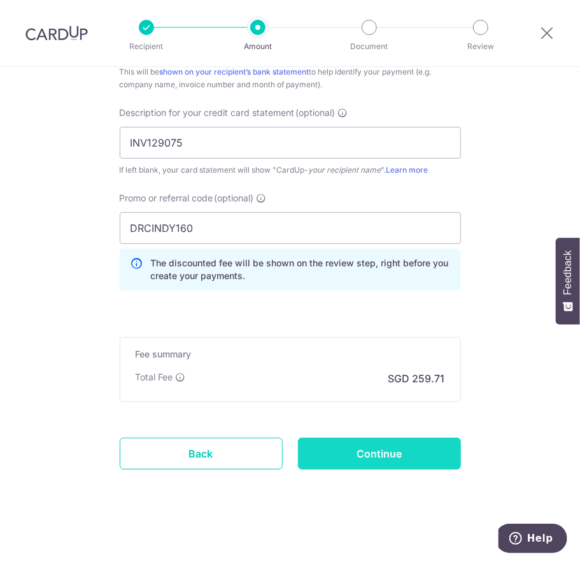
click at [350, 454] on input "Continue" at bounding box center [379, 454] width 163 height 32
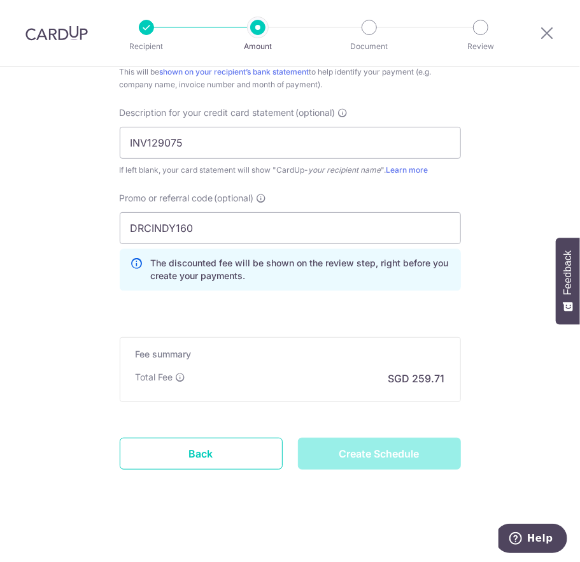
type input "Create Schedule"
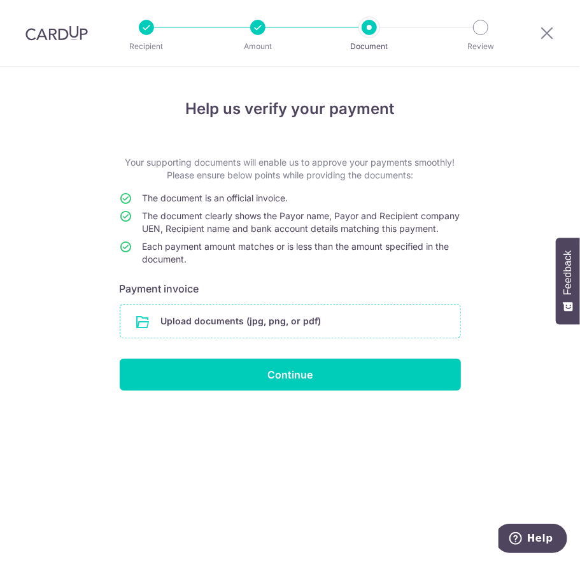
click at [286, 334] on input "file" at bounding box center [290, 321] width 340 height 33
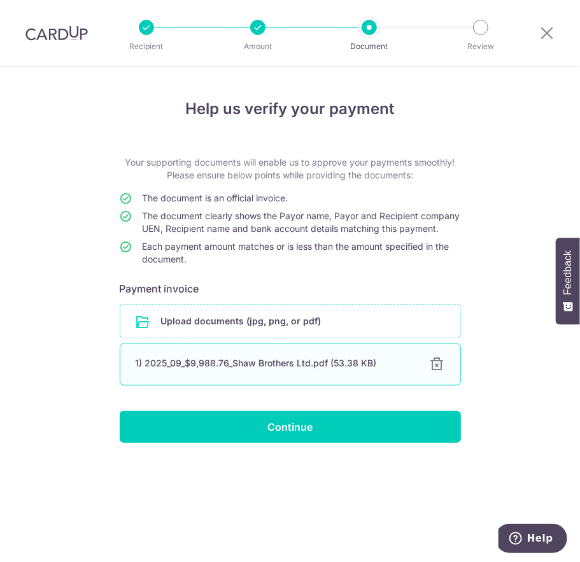
click at [290, 384] on div "1) 2025_09_$9,988.76_Shaw Brothers Ltd.pdf (53.38 KB) 100% Done Download" at bounding box center [290, 364] width 341 height 42
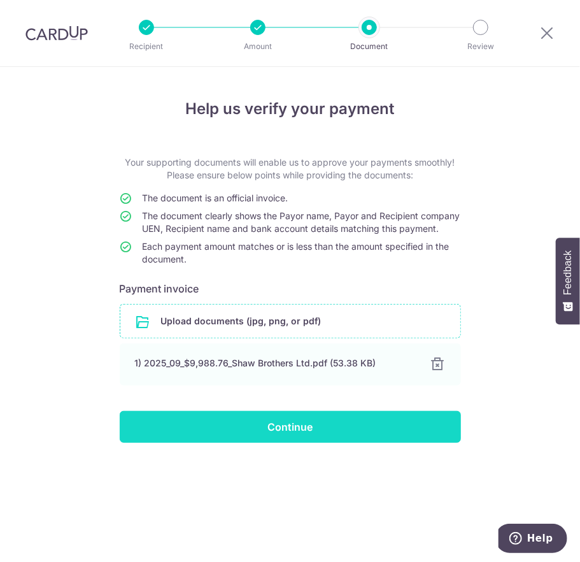
click at [283, 436] on input "Continue" at bounding box center [290, 427] width 341 height 32
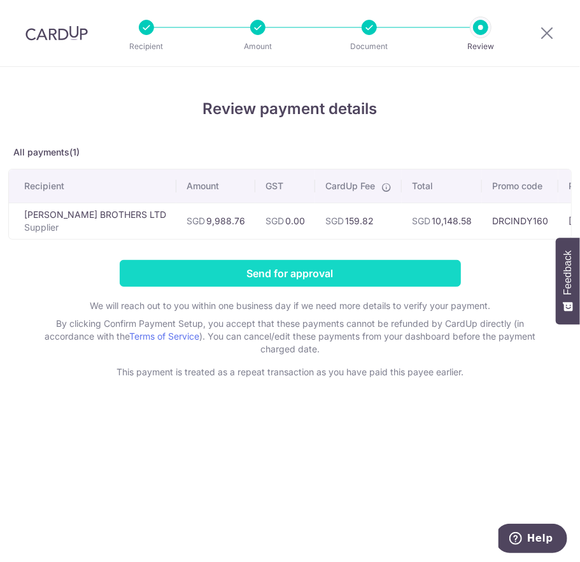
click at [260, 284] on input "Send for approval" at bounding box center [290, 273] width 341 height 27
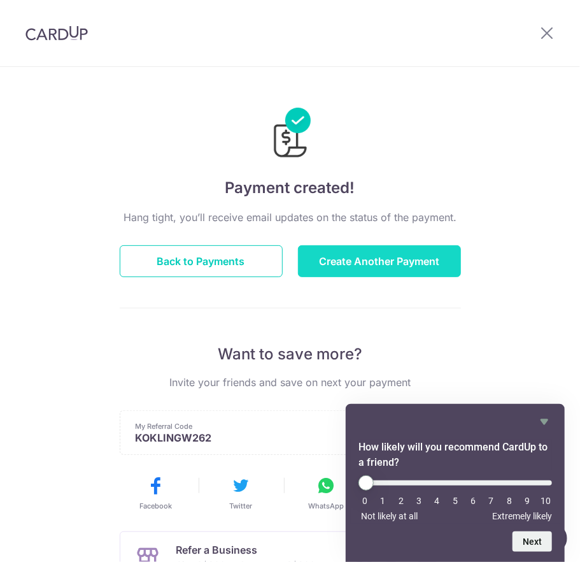
click at [327, 256] on button "Create Another Payment" at bounding box center [379, 261] width 163 height 32
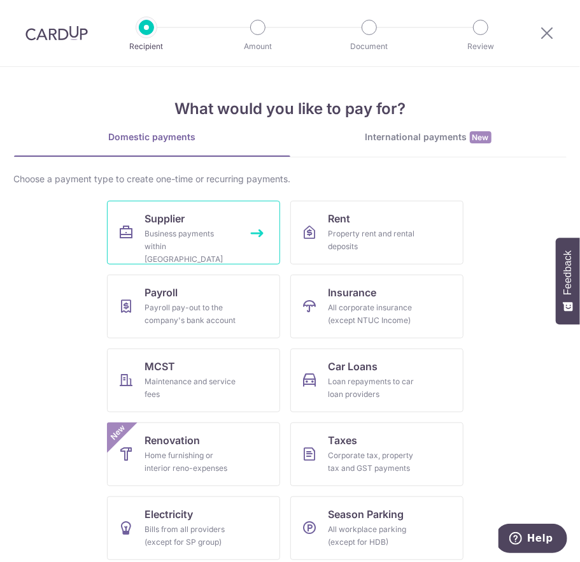
click at [175, 229] on div "Business payments within [GEOGRAPHIC_DATA]" at bounding box center [191, 246] width 92 height 38
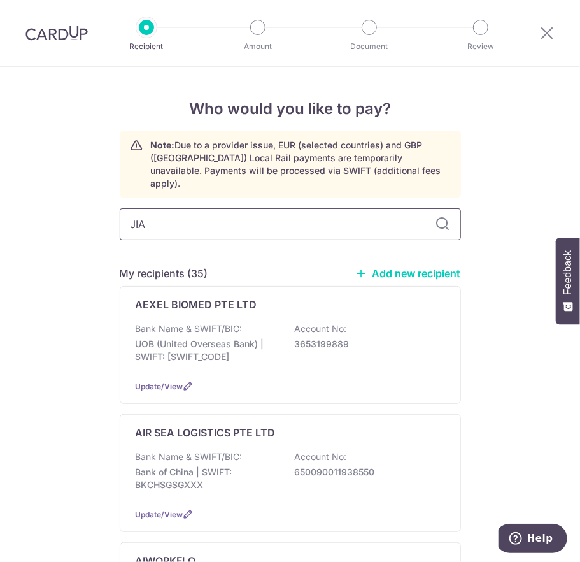
type input "JIAN"
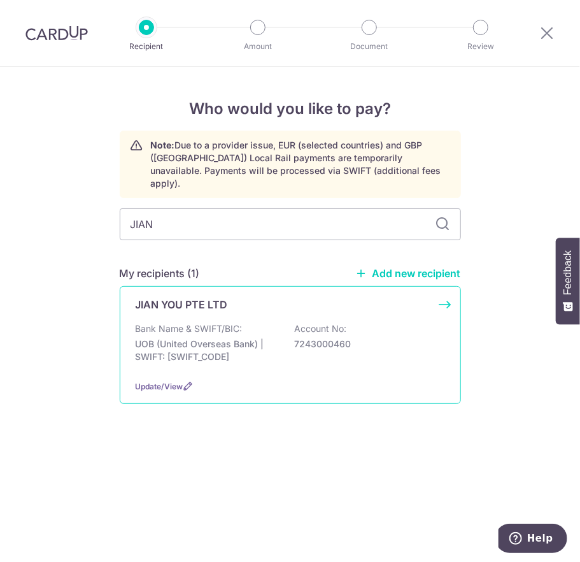
click at [210, 322] on p "Bank Name & SWIFT/BIC:" at bounding box center [189, 328] width 107 height 13
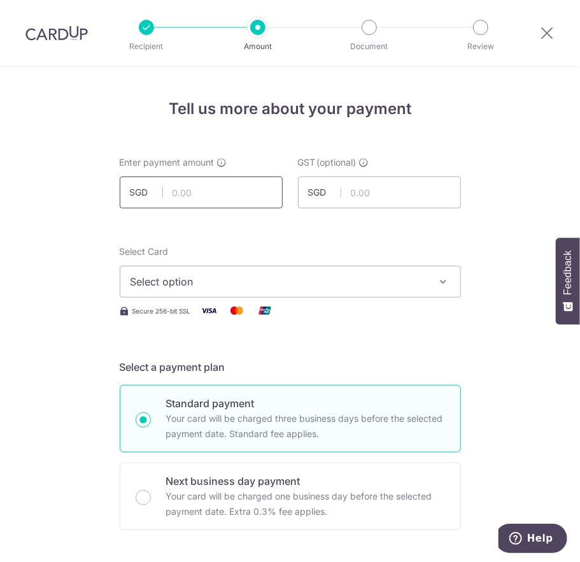
click at [210, 196] on input "text" at bounding box center [201, 192] width 163 height 32
type input "3,500.00"
click at [162, 276] on span "Select option" at bounding box center [279, 281] width 297 height 15
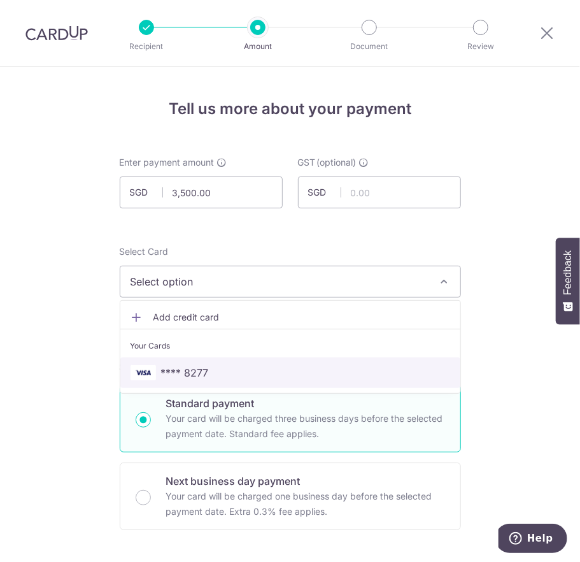
click at [172, 370] on span "**** 8277" at bounding box center [185, 372] width 48 height 15
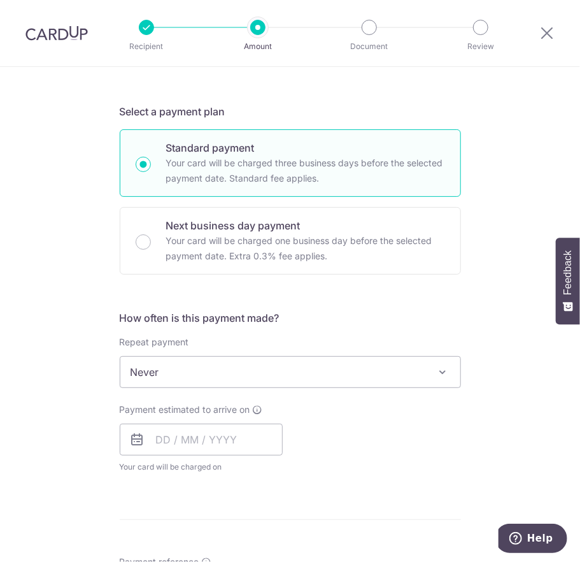
scroll to position [322, 0]
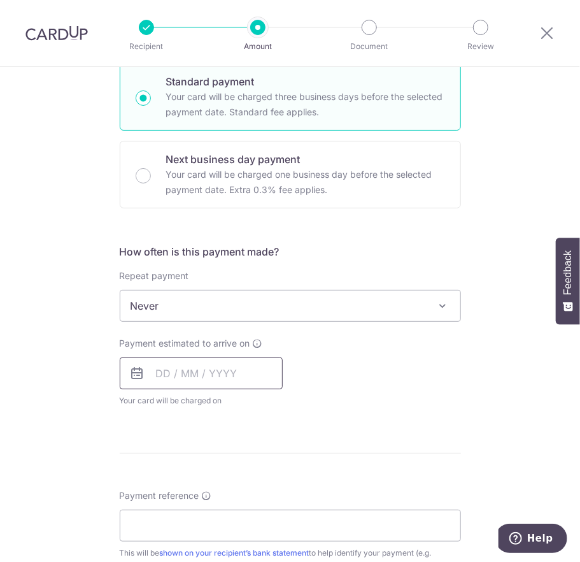
click at [162, 373] on input "text" at bounding box center [201, 373] width 163 height 32
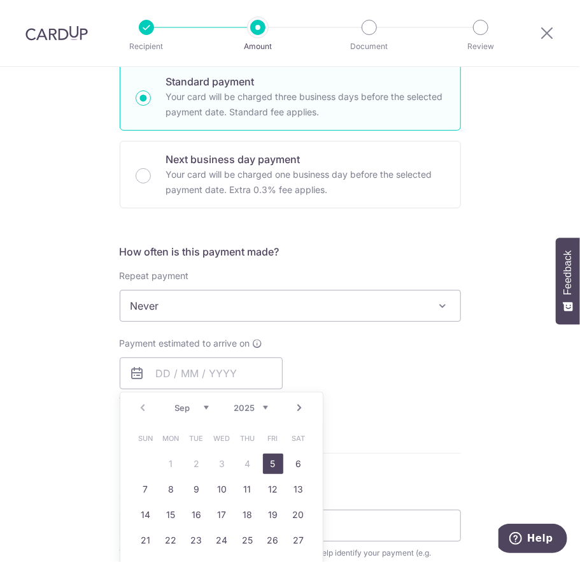
click at [267, 463] on link "5" at bounding box center [273, 464] width 20 height 20
type input "[DATE]"
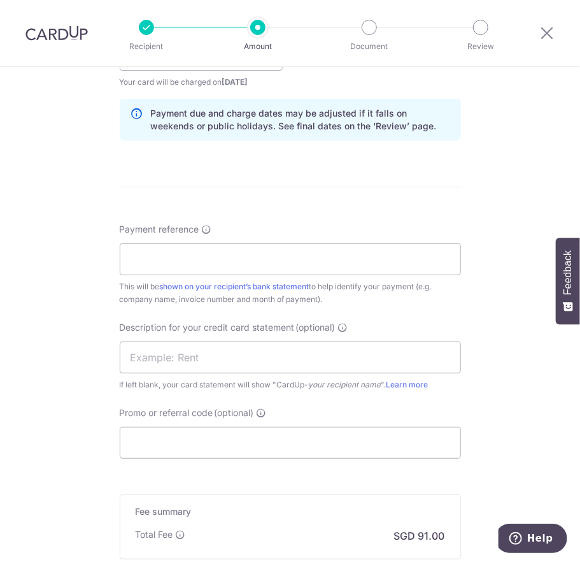
scroll to position [680, 0]
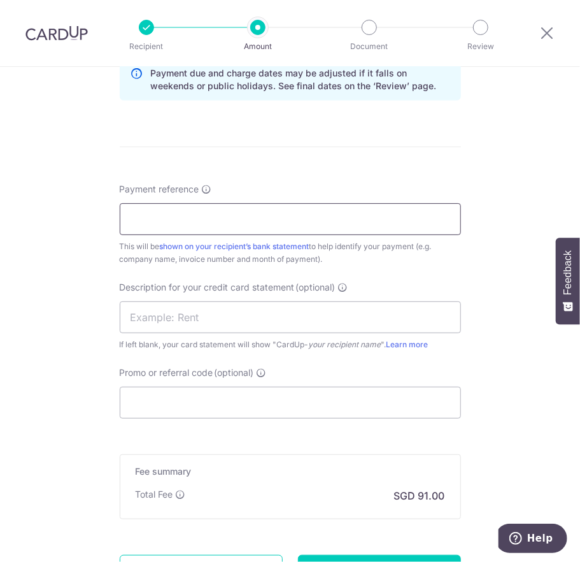
click at [234, 210] on input "Payment reference" at bounding box center [290, 219] width 341 height 32
click at [273, 227] on input "Payment reference" at bounding box center [290, 219] width 341 height 32
paste input "27082025"
type input "27082025"
click at [180, 319] on input "text" at bounding box center [290, 317] width 341 height 32
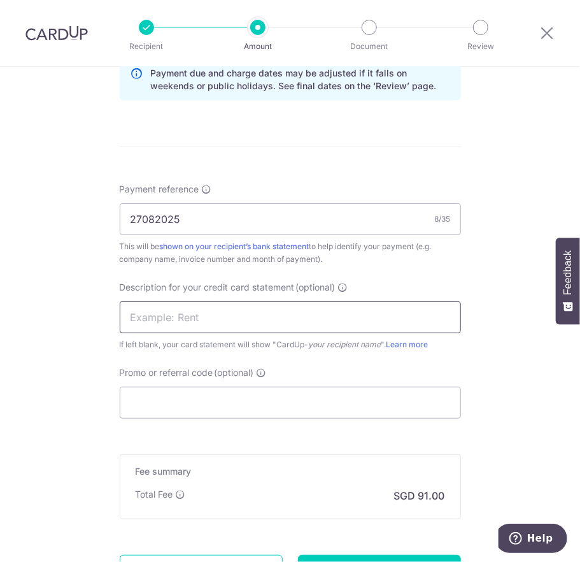
paste input "27082025"
type input "27082025"
click at [151, 405] on input "Promo or referral code (optional)" at bounding box center [290, 403] width 341 height 32
type input "DRCINDY160"
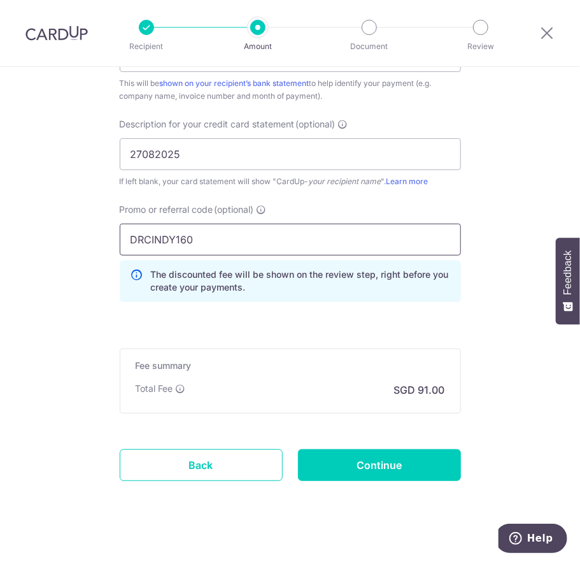
scroll to position [855, 0]
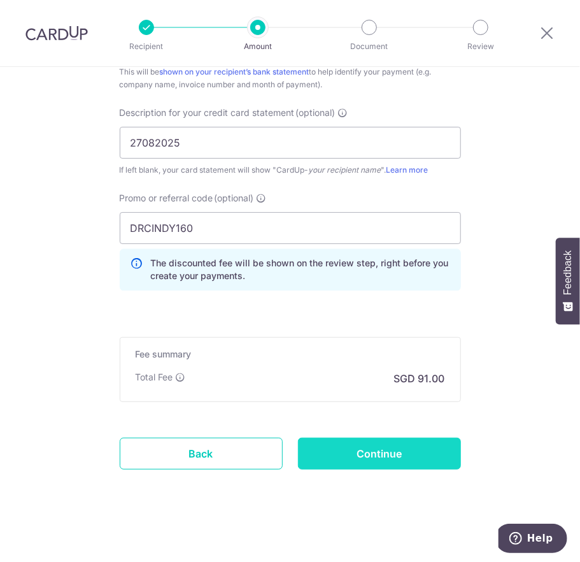
click at [364, 455] on input "Continue" at bounding box center [379, 454] width 163 height 32
type input "Create Schedule"
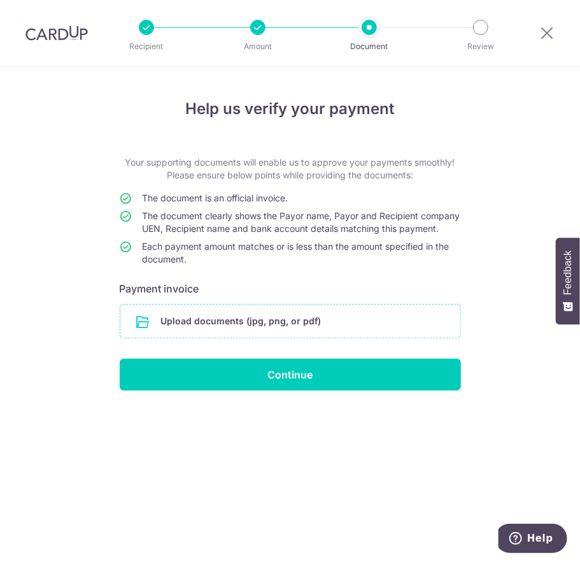
click at [217, 331] on input "file" at bounding box center [290, 321] width 340 height 33
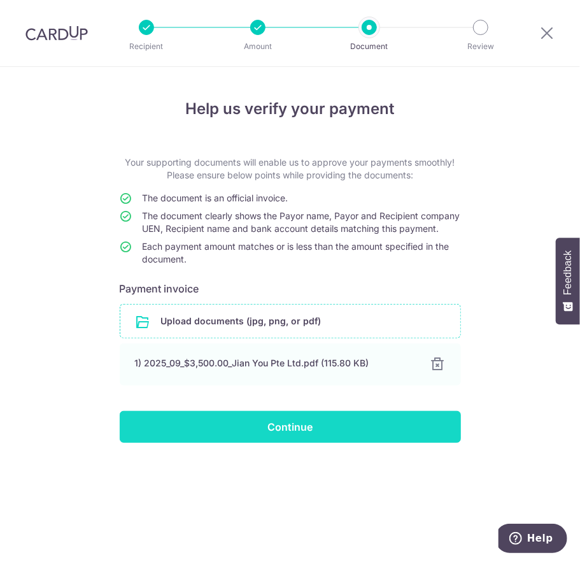
click at [264, 441] on input "Continue" at bounding box center [290, 427] width 341 height 32
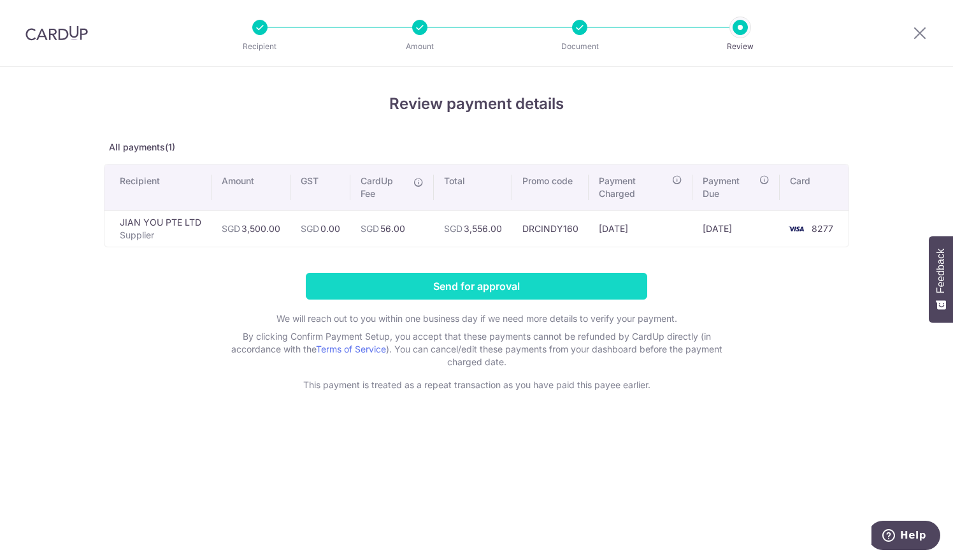
click at [470, 284] on input "Send for approval" at bounding box center [476, 286] width 341 height 27
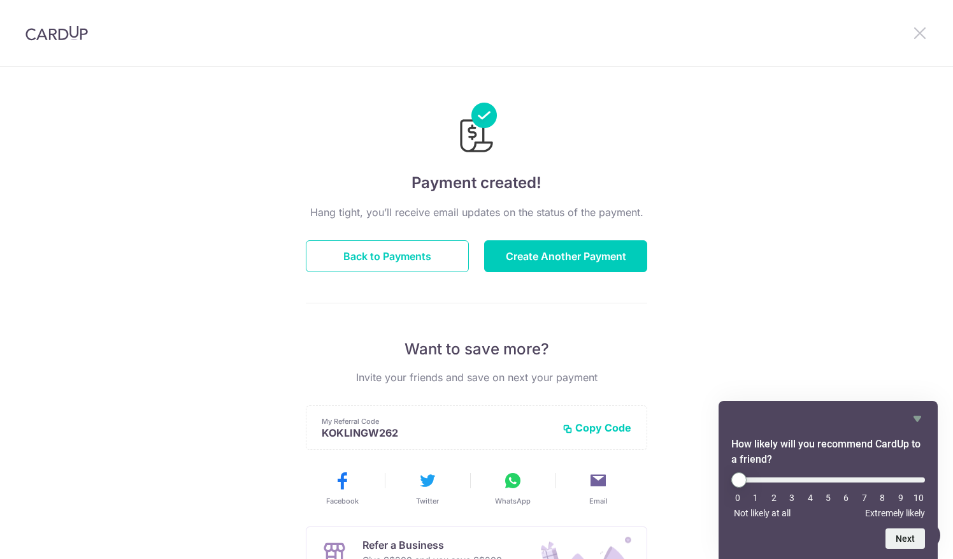
click at [925, 33] on icon at bounding box center [919, 33] width 15 height 16
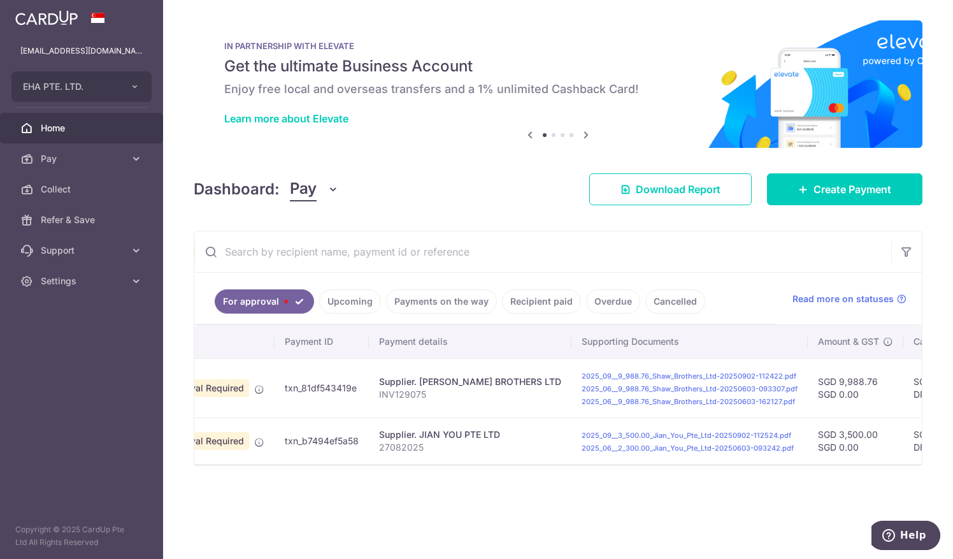
scroll to position [0, 111]
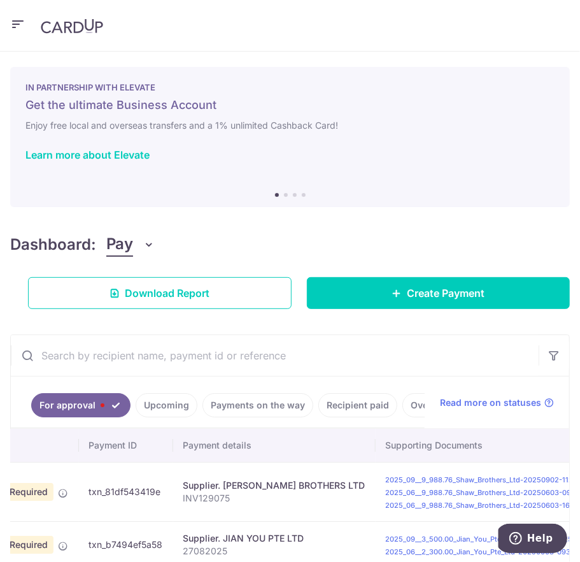
click at [432, 231] on div "Dashboard: Pay Pay Collect Download Report Create Payment" at bounding box center [290, 268] width 560 height 82
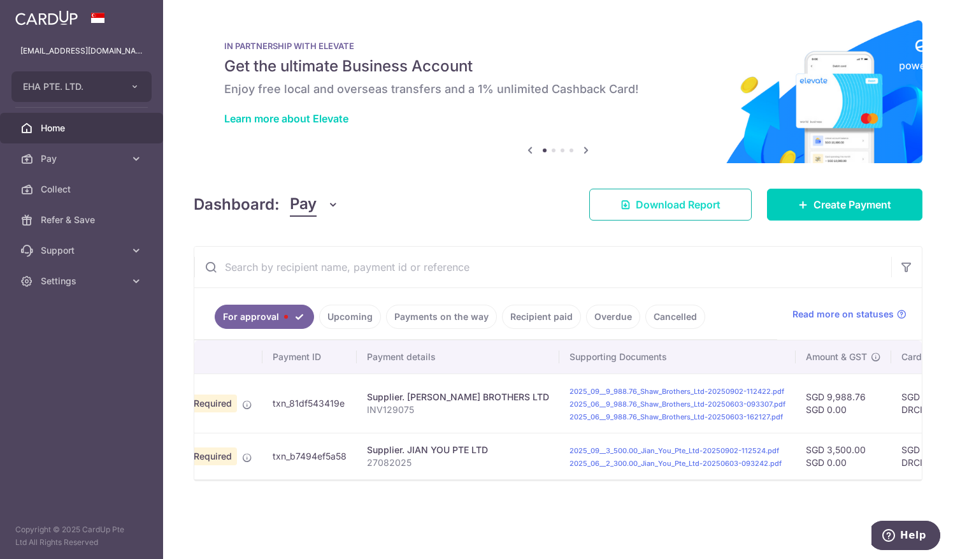
click at [656, 195] on link "Download Report" at bounding box center [670, 205] width 162 height 32
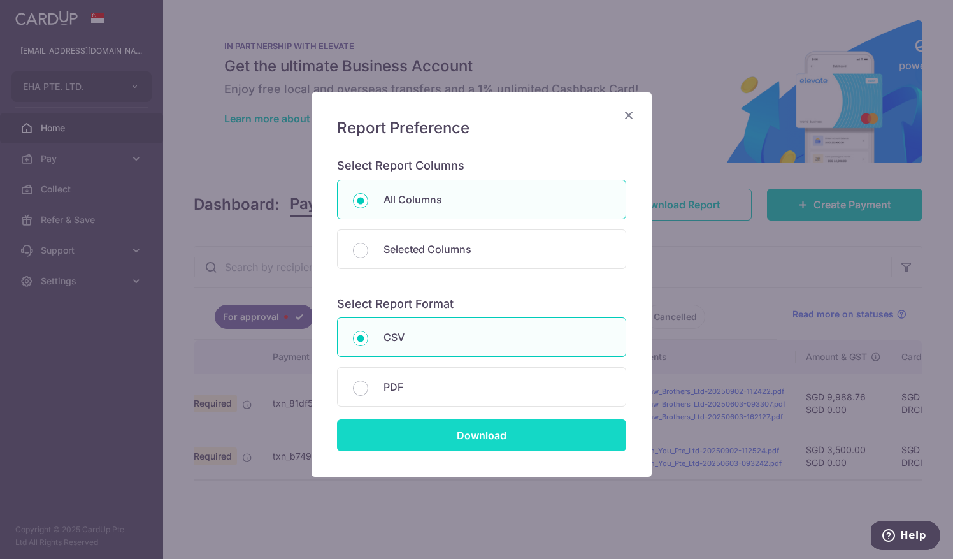
click at [420, 425] on input "Download" at bounding box center [481, 435] width 289 height 32
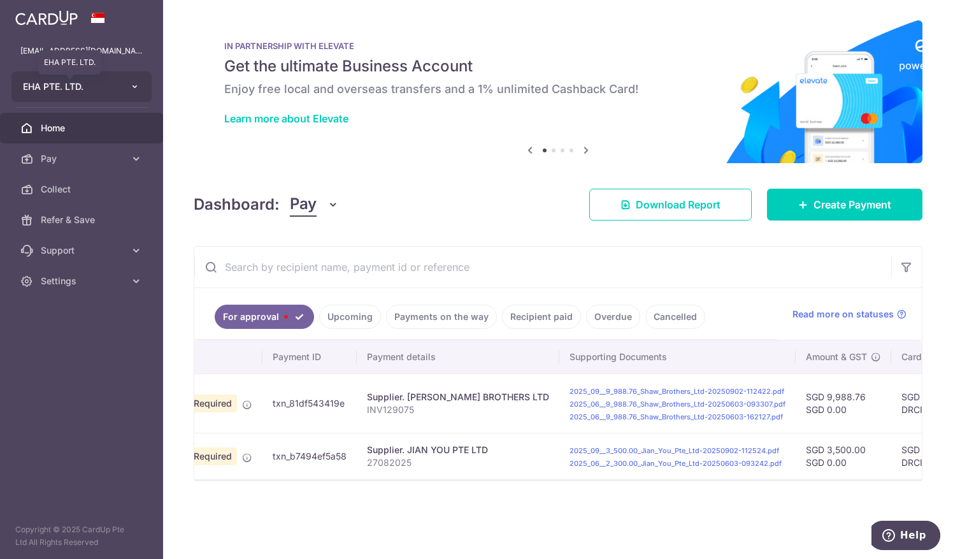
click at [39, 81] on span "EHA PTE. LTD." at bounding box center [70, 86] width 94 height 13
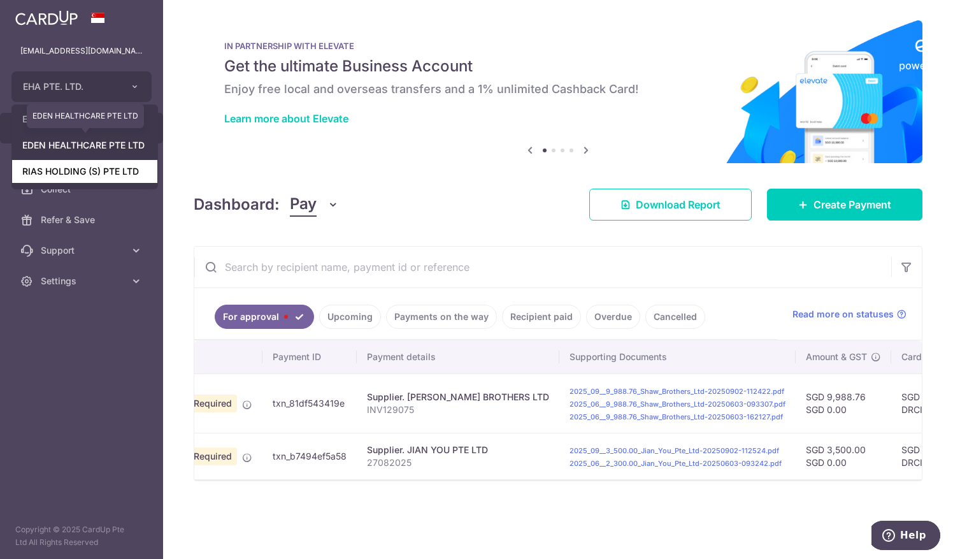
click at [43, 167] on link "RIAS HOLDING (S) PTE LTD" at bounding box center [84, 171] width 145 height 23
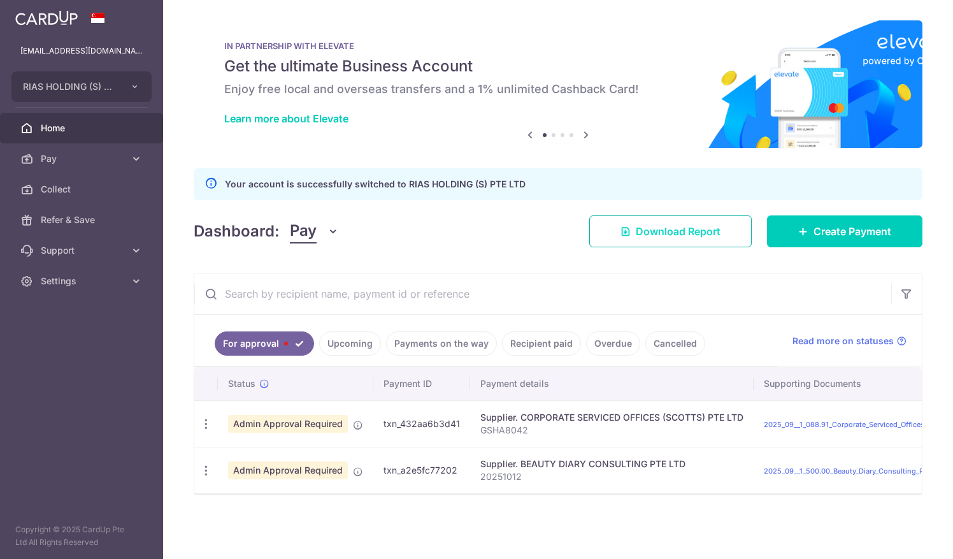
click at [663, 235] on span "Download Report" at bounding box center [678, 231] width 85 height 15
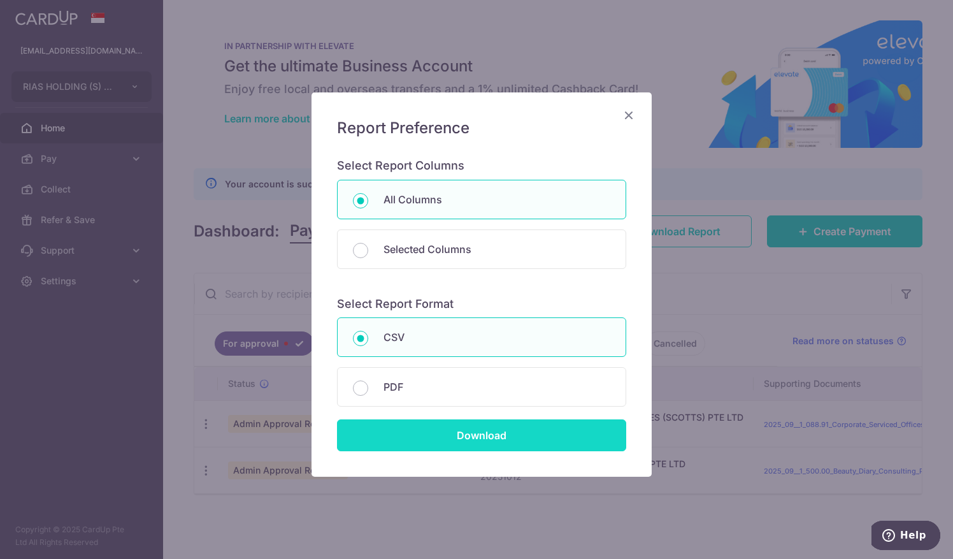
click at [466, 434] on input "Download" at bounding box center [481, 435] width 289 height 32
